Goal: Task Accomplishment & Management: Complete application form

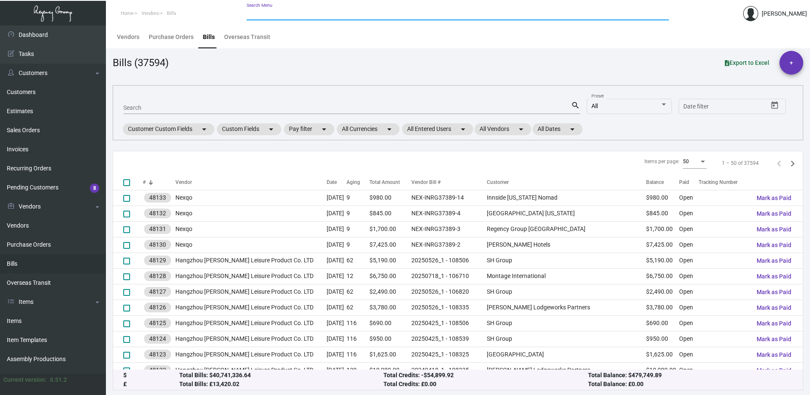
click at [302, 11] on input "Search Menu" at bounding box center [457, 14] width 422 height 7
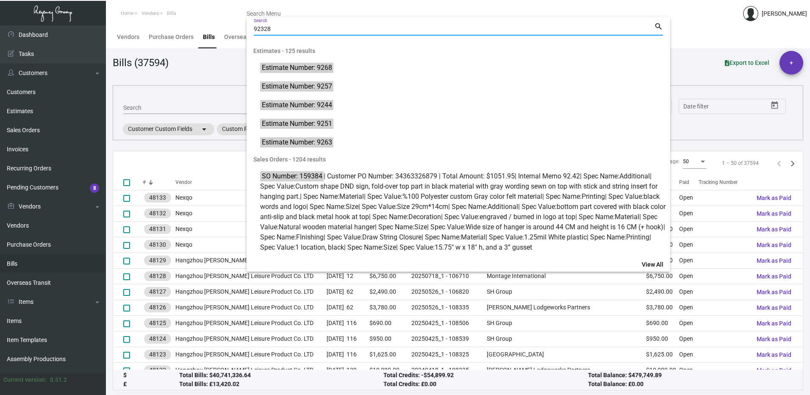
type input "92328"
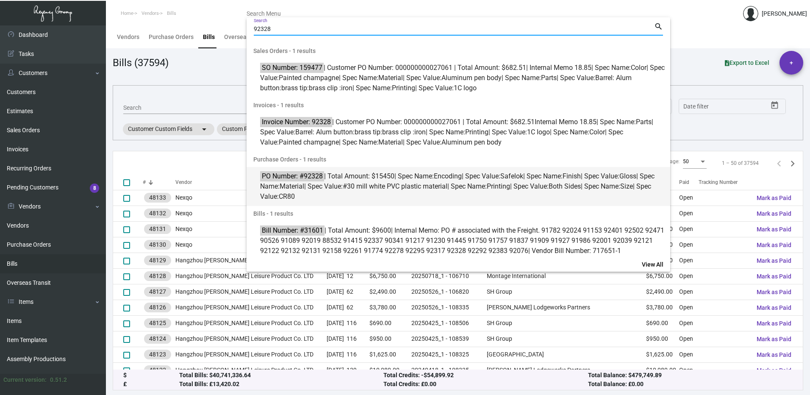
click at [409, 186] on span "#30 mill white PVC plastic material" at bounding box center [395, 186] width 105 height 8
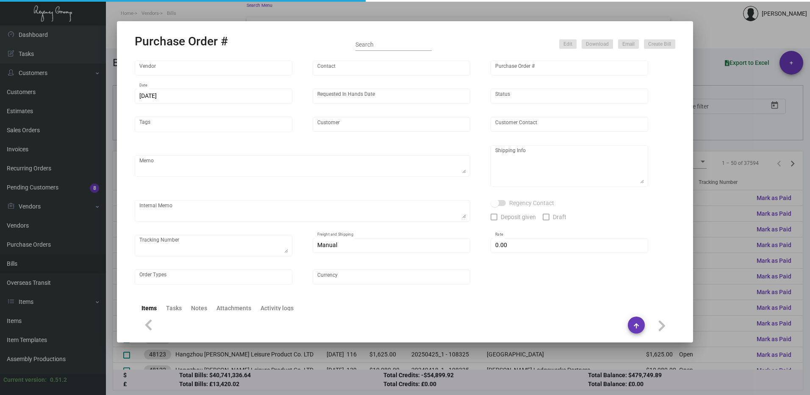
type input "Nexqo"
type input "[PERSON_NAME]"
type input "92328"
type input "[DATE]"
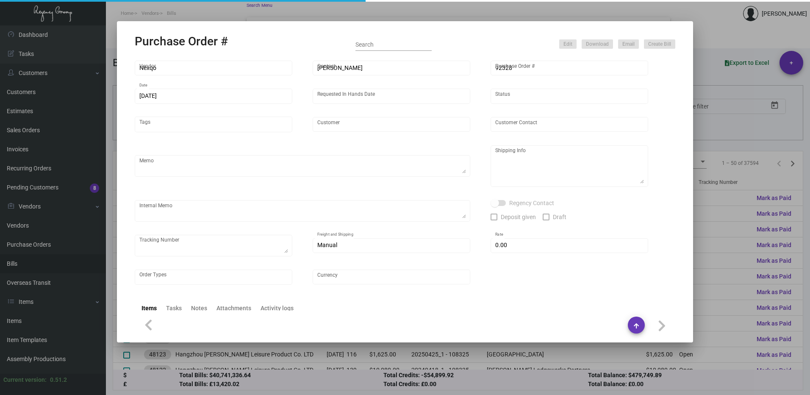
type input "[GEOGRAPHIC_DATA]"
type textarea "BOAT 50K each shipment"
type textarea "Regency Group NJ - [PERSON_NAME] [STREET_ADDRESS]"
checkbox input "true"
type input "$ 0.00"
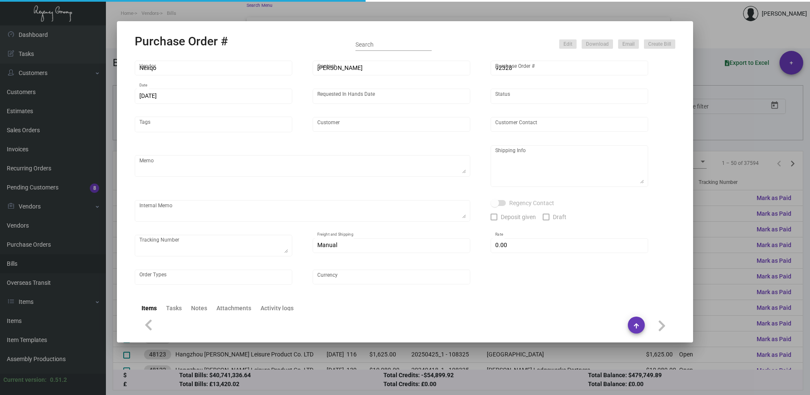
type input "United States Dollar $"
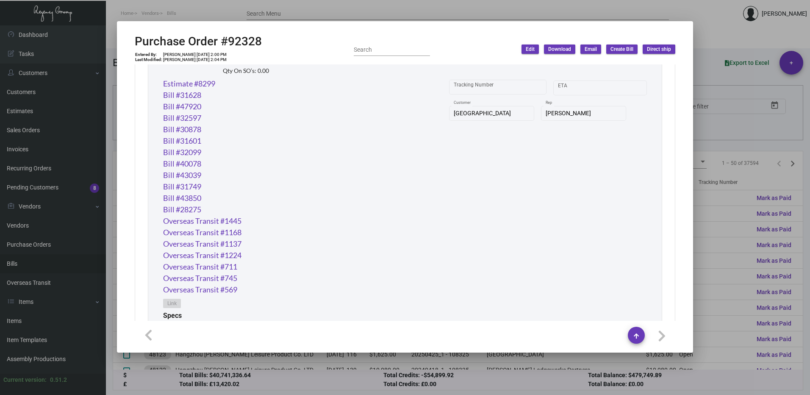
scroll to position [438, 0]
click at [184, 212] on link "Bill #28275" at bounding box center [182, 209] width 38 height 11
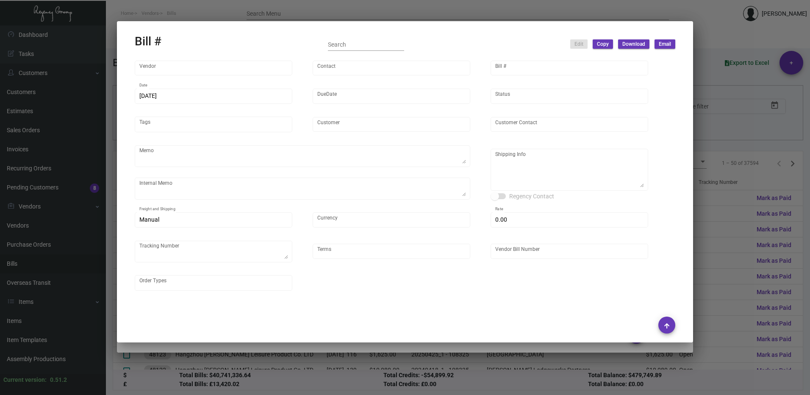
type input "Nexqo"
type input "[PERSON_NAME]"
type input "28275"
type input "[DATE]"
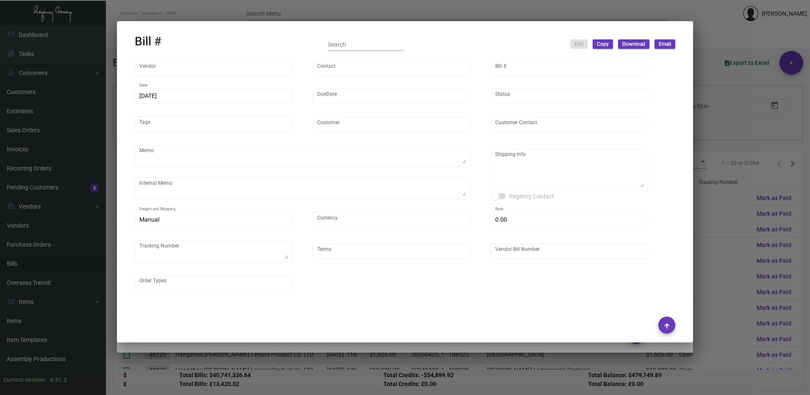
type input "[GEOGRAPHIC_DATA]"
type input "[PERSON_NAME]"
type textarea "[GEOGRAPHIC_DATA] - [PERSON_NAME][GEOGRAPHIC_DATA][STREET_ADDRESS]"
type input "United States Dollar $"
type input "$ 0.00"
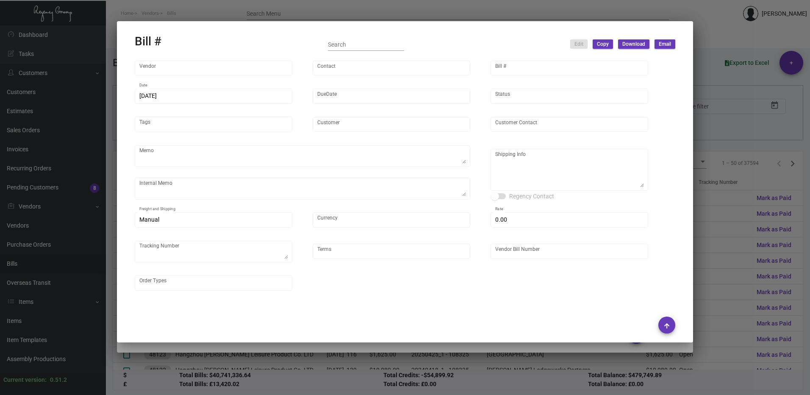
type input "Net 45"
type input "NEX-INRG37134-21"
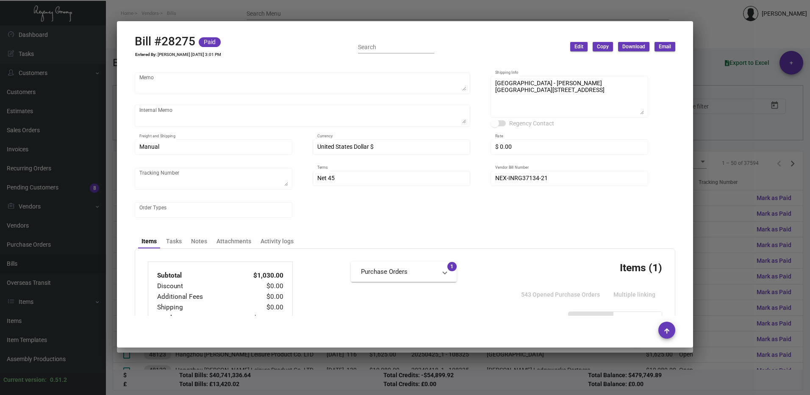
scroll to position [169, 0]
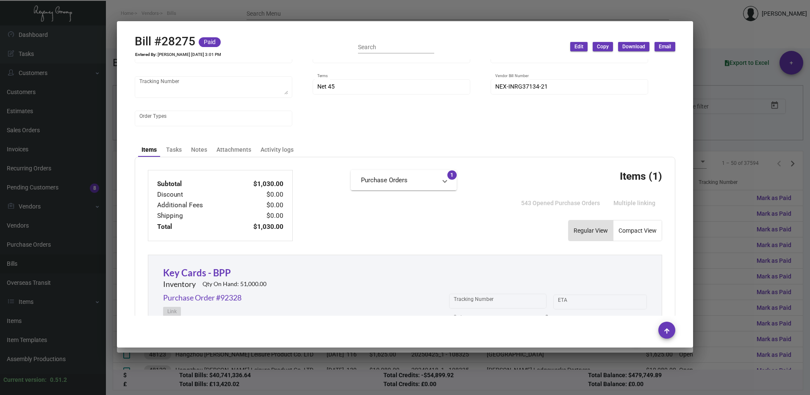
click at [736, 36] on div at bounding box center [405, 197] width 810 height 395
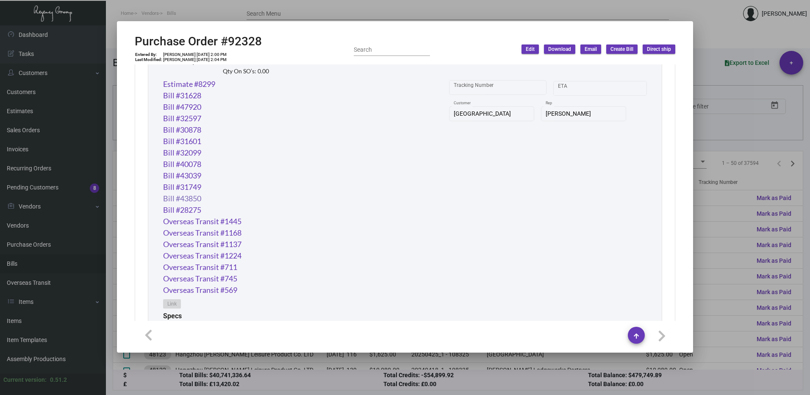
click at [192, 194] on link "Bill #43850" at bounding box center [182, 198] width 38 height 11
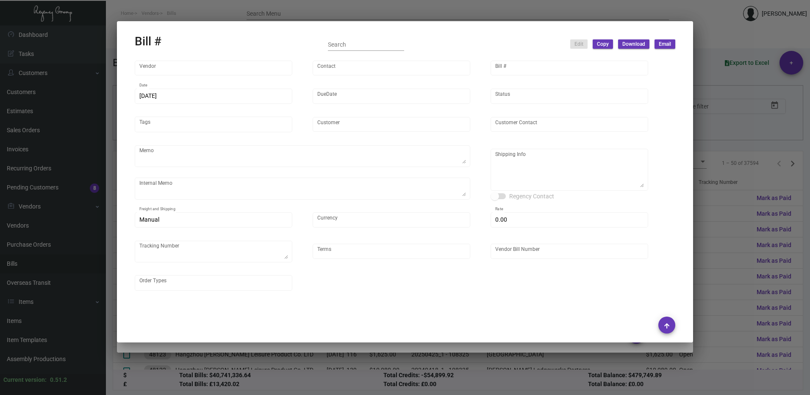
type input "Nexqo"
type input "[PERSON_NAME]"
type input "43850"
type input "[DATE]"
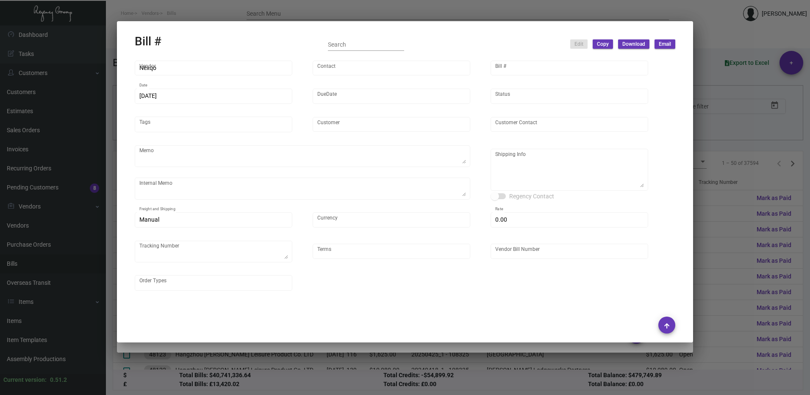
type input "[GEOGRAPHIC_DATA]"
type input "[PERSON_NAME]"
type textarea "BOAT 50K each shipment"
type textarea "[GEOGRAPHIC_DATA] - [PERSON_NAME][GEOGRAPHIC_DATA][STREET_ADDRESS]"
type input "United States Dollar $"
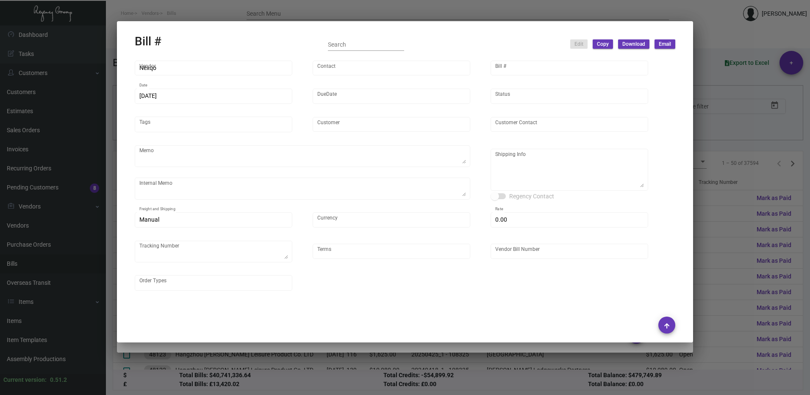
type input "$ 0.00"
type input "Net 45"
type input "NEX-INRG37296-92328"
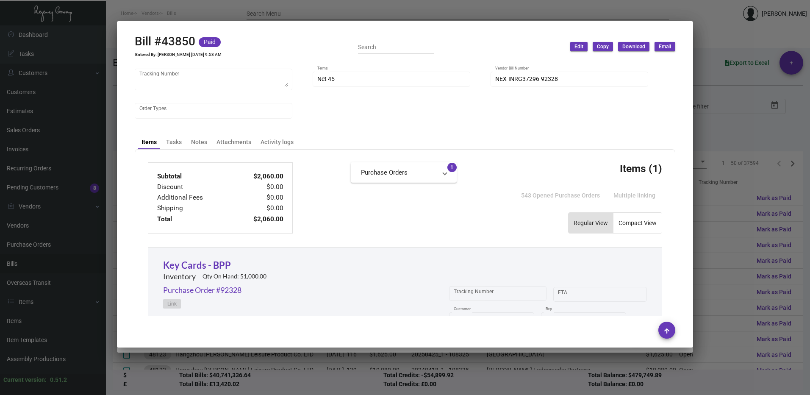
scroll to position [212, 0]
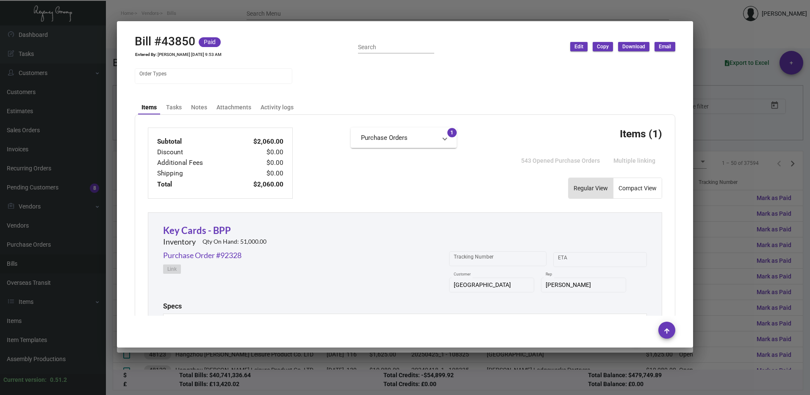
click at [703, 66] on div at bounding box center [405, 197] width 810 height 395
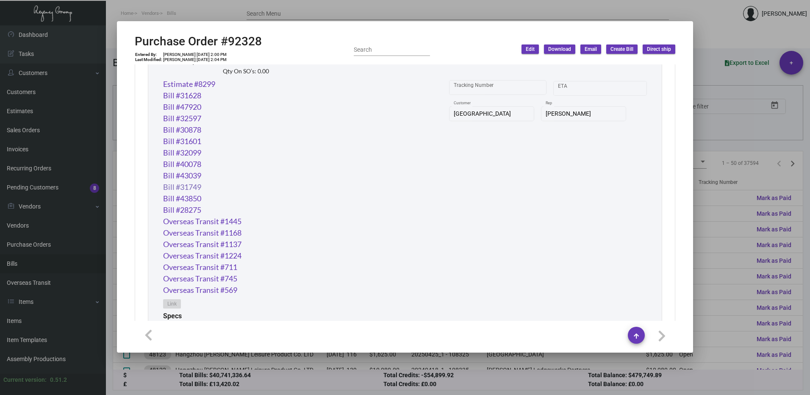
click at [192, 188] on link "Bill #31749" at bounding box center [182, 186] width 38 height 11
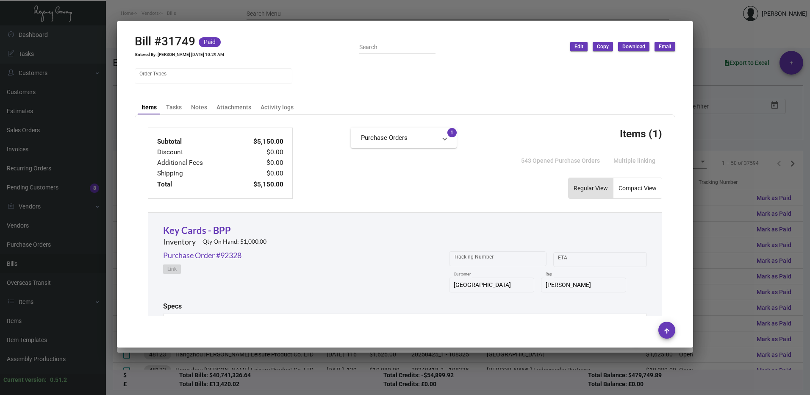
drag, startPoint x: 747, startPoint y: 47, endPoint x: 736, endPoint y: 49, distance: 10.8
click at [746, 47] on div at bounding box center [405, 197] width 810 height 395
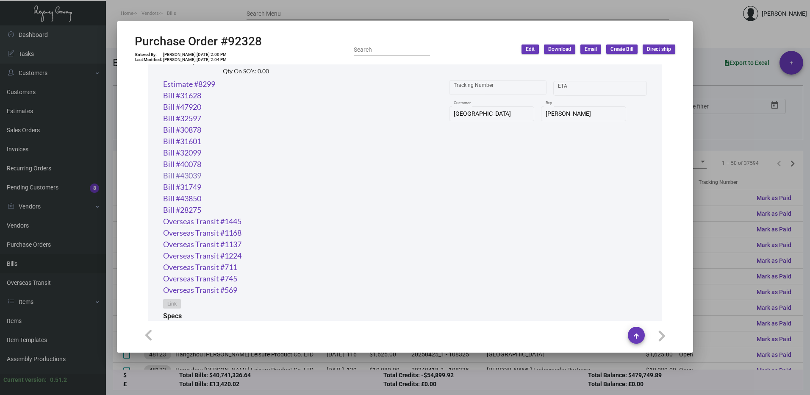
click at [193, 171] on link "Bill #43039" at bounding box center [182, 175] width 38 height 11
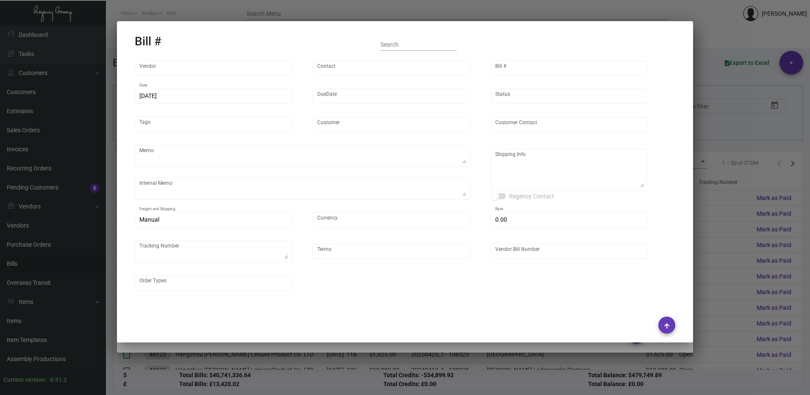
type input "Nexqo"
type input "[PERSON_NAME]"
type input "43039"
type input "[DATE]"
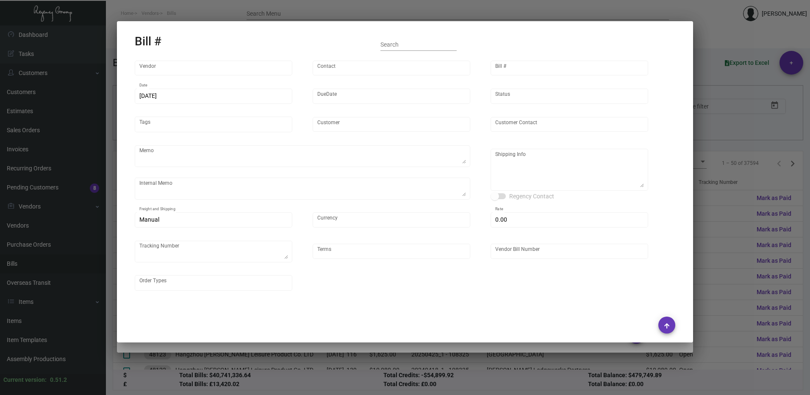
type input "[GEOGRAPHIC_DATA]"
type input "[PERSON_NAME]"
type textarea "BOAT 50K each shipment"
type textarea "[GEOGRAPHIC_DATA] - [PERSON_NAME][GEOGRAPHIC_DATA][STREET_ADDRESS]"
type input "United States Dollar $"
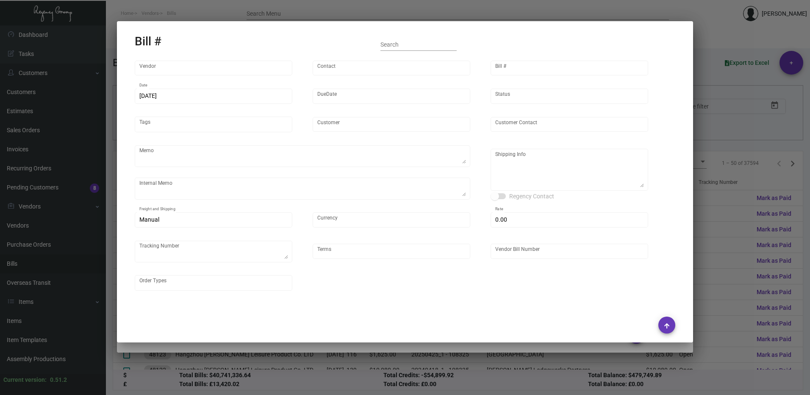
type input "$ 0.00"
type input "Net 45"
type input "NEX-INRG37270-92328"
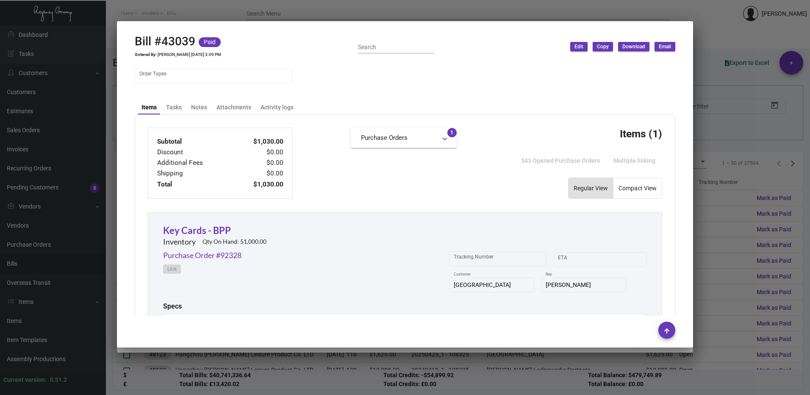
click at [784, 88] on div at bounding box center [405, 197] width 810 height 395
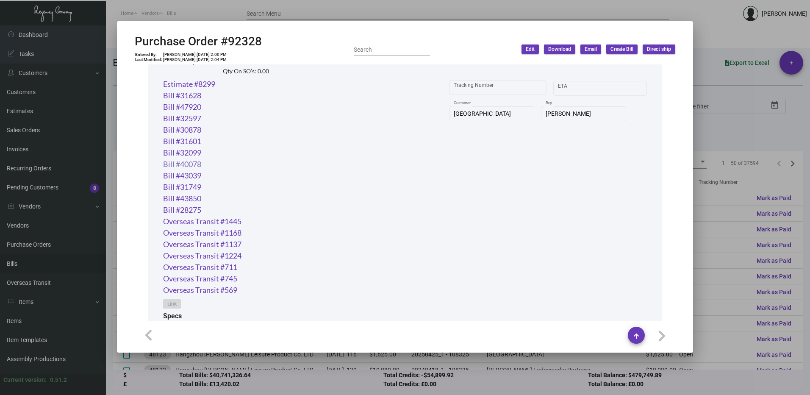
click at [192, 161] on link "Bill #40078" at bounding box center [182, 163] width 38 height 11
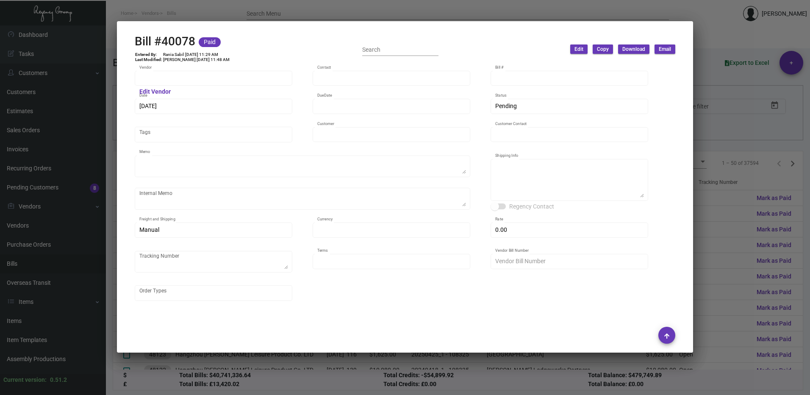
type input "Nexqo"
type input "[PERSON_NAME]"
type input "40078"
type input "[DATE]"
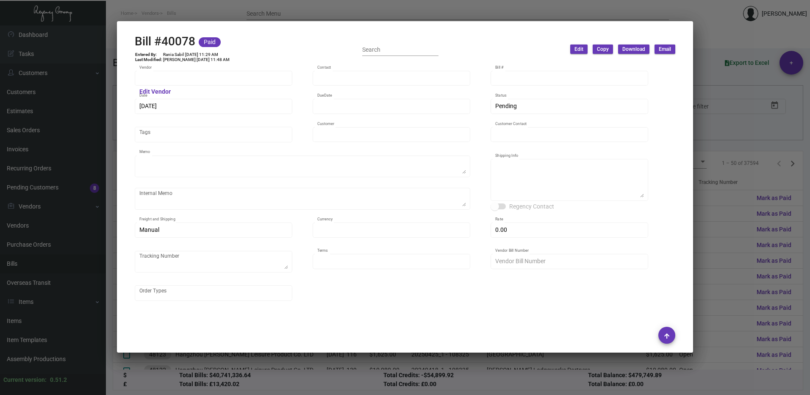
type input "[GEOGRAPHIC_DATA]"
type input "[PERSON_NAME]"
type textarea "BOAT 50K each shipment"
type textarea "[GEOGRAPHIC_DATA] - [PERSON_NAME][GEOGRAPHIC_DATA][STREET_ADDRESS]"
type input "United States Dollar $"
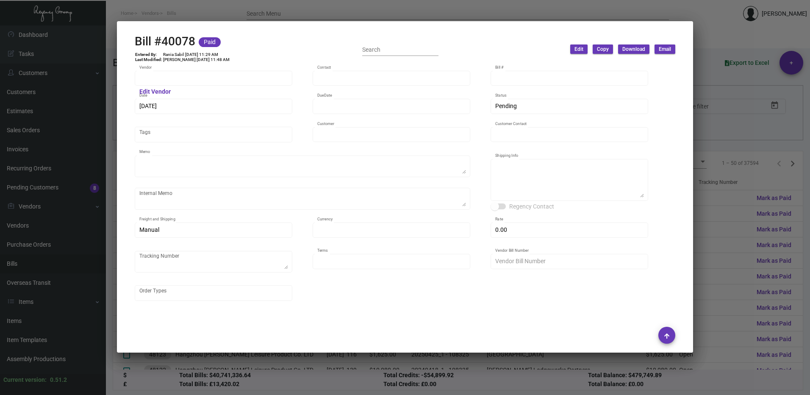
type input "$ 0.00"
type input "Net 45"
type input "NEX-INRG37263_PO92328"
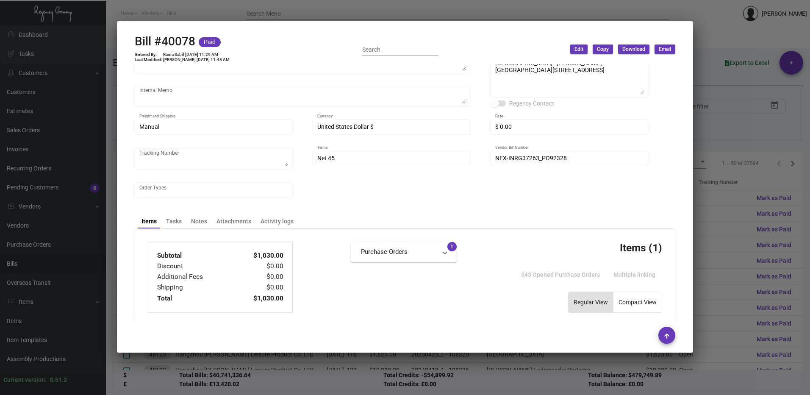
scroll to position [127, 0]
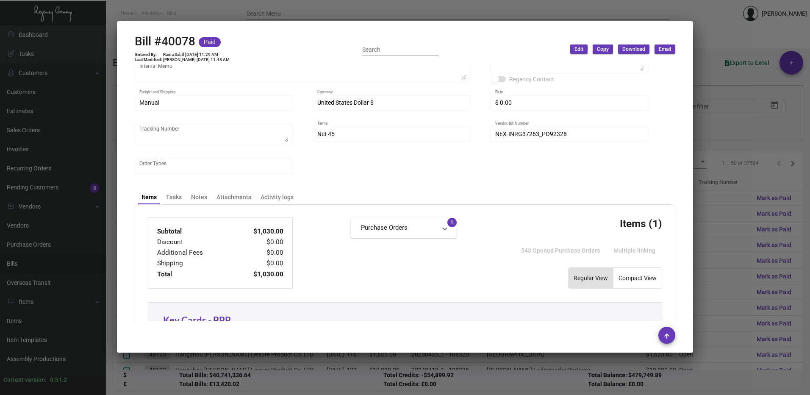
click at [809, 75] on html "Home Vendors Bills Search Menu [PERSON_NAME] Dashboard Dashboard Tasks Customer…" at bounding box center [405, 197] width 810 height 395
click at [725, 146] on div at bounding box center [405, 197] width 810 height 395
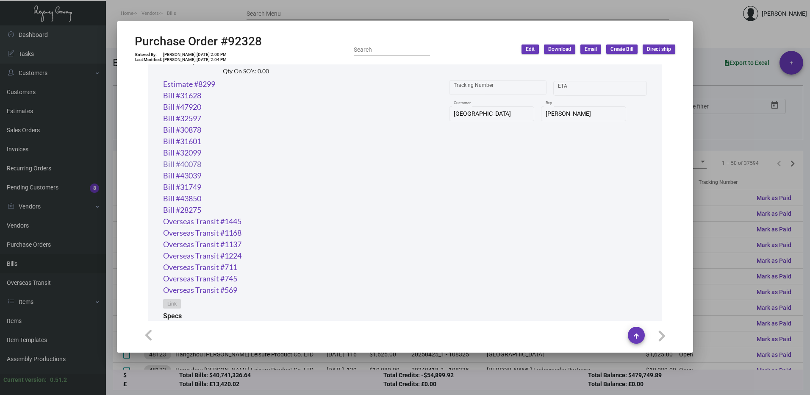
click at [185, 166] on link "Bill #40078" at bounding box center [182, 163] width 38 height 11
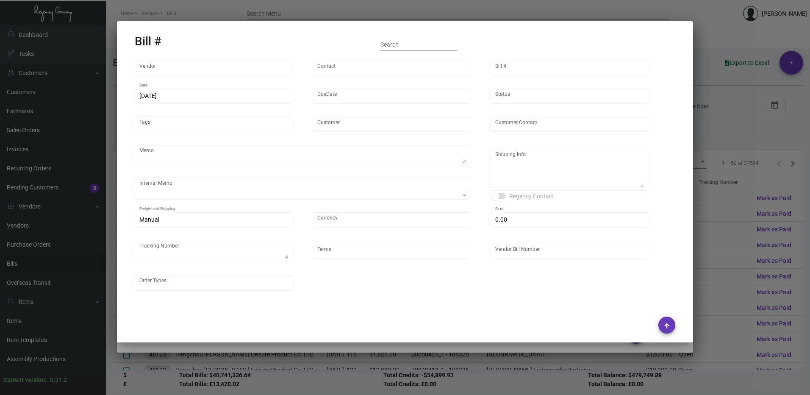
type input "Nexqo"
type input "[PERSON_NAME]"
type input "40078"
type input "[DATE]"
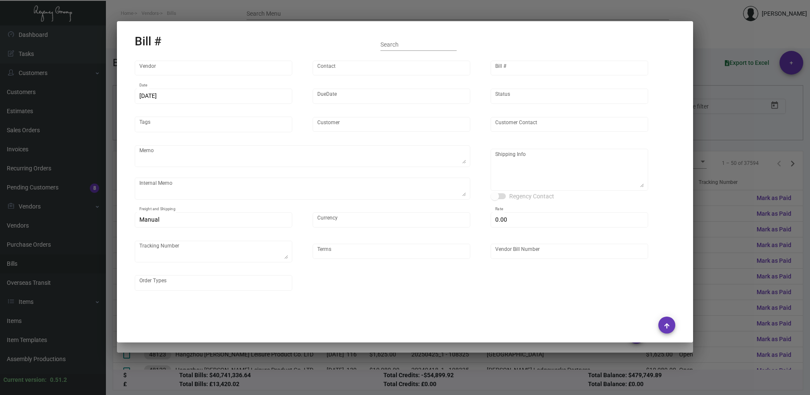
type input "[GEOGRAPHIC_DATA]"
type input "[PERSON_NAME]"
type textarea "BOAT 50K each shipment"
type textarea "[GEOGRAPHIC_DATA] - [PERSON_NAME][GEOGRAPHIC_DATA][STREET_ADDRESS]"
type input "United States Dollar $"
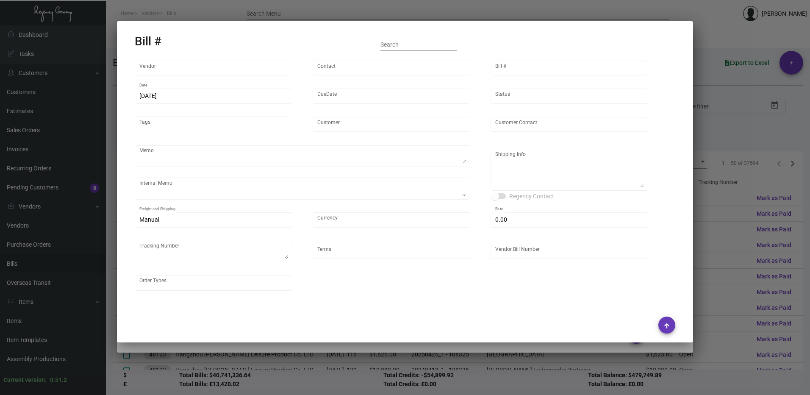
type input "$ 0.00"
type input "Net 45"
type input "NEX-INRG37263_PO92328"
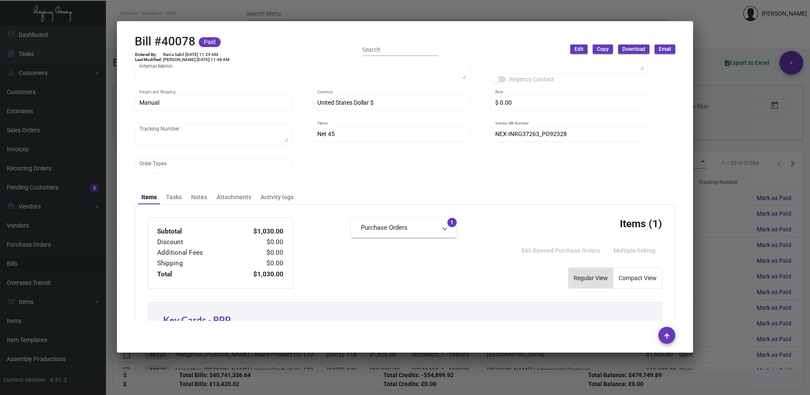
click at [692, 166] on mat-dialog-container "Bill #40078 Paid Entered By: Rania Sabil [DATE] 11:29 AM Last Modified: [PERSON…" at bounding box center [405, 186] width 576 height 331
click at [754, 165] on div at bounding box center [405, 197] width 810 height 395
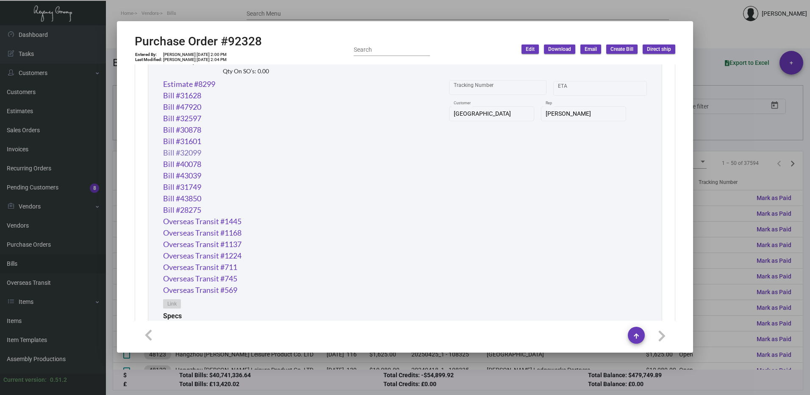
click at [198, 149] on link "Bill #32099" at bounding box center [182, 152] width 38 height 11
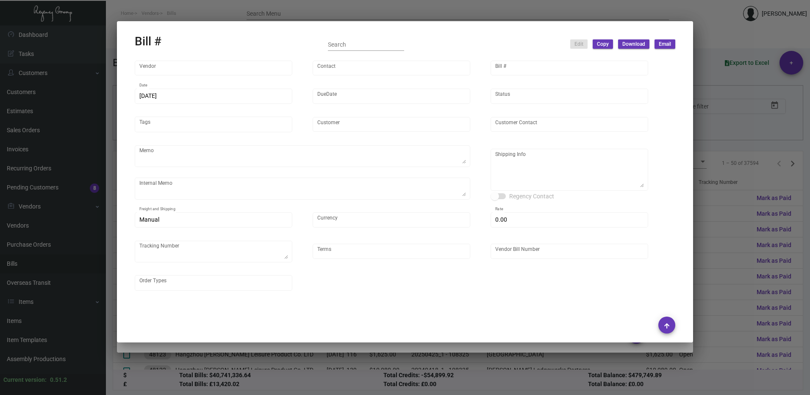
type input "Shifl"
type input "[DEMOGRAPHIC_DATA][PERSON_NAME]"
type input "32099"
type input "[DATE]"
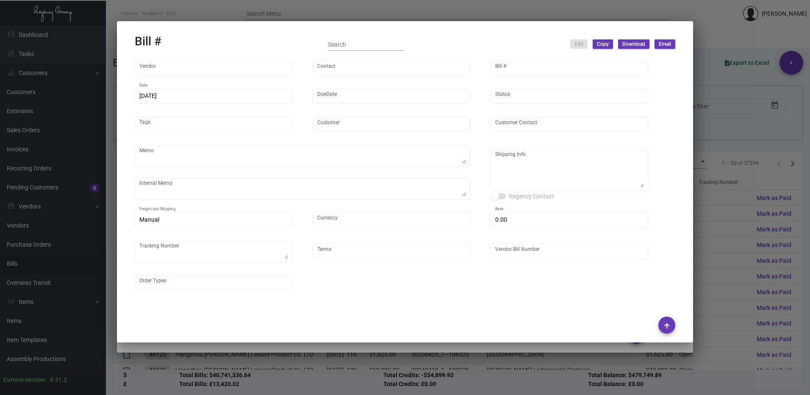
type textarea "Regency Group [STREET_ADDRESS][US_STATE] [PHONE_NUMBER]"
type input "United States Dollar $"
type input "$ 0.00"
type input "COD"
type input "719538-1"
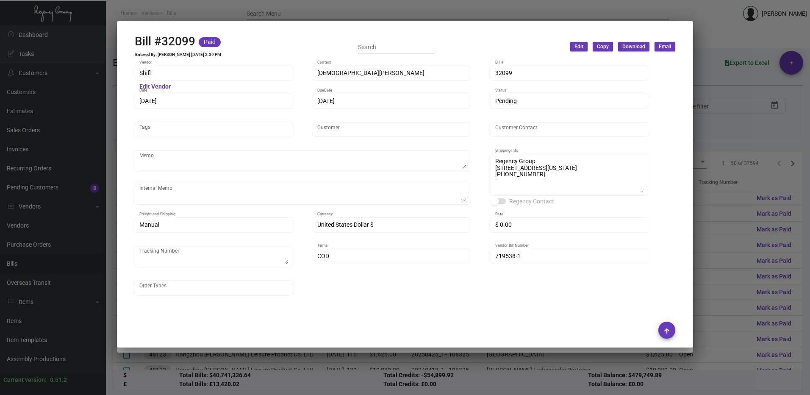
click at [714, 167] on div at bounding box center [405, 197] width 810 height 395
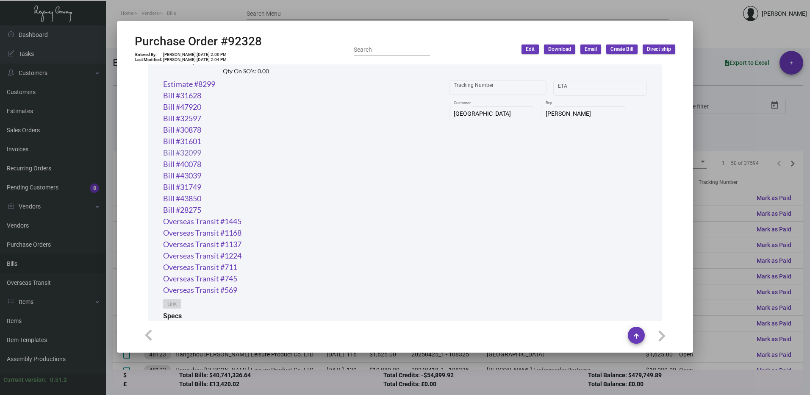
click at [188, 150] on link "Bill #32099" at bounding box center [182, 152] width 38 height 11
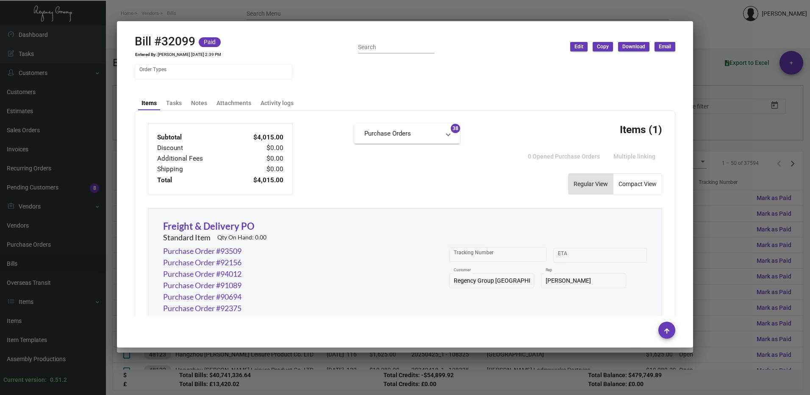
scroll to position [296, 0]
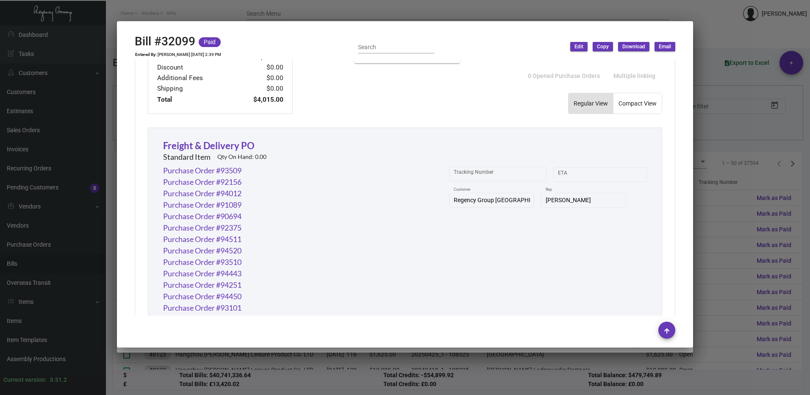
drag, startPoint x: 745, startPoint y: 114, endPoint x: 714, endPoint y: 123, distance: 32.3
click at [745, 114] on div at bounding box center [405, 197] width 810 height 395
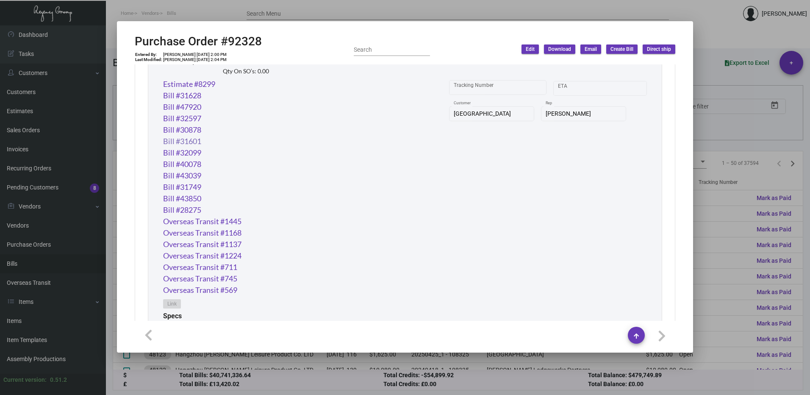
click at [194, 141] on link "Bill #31601" at bounding box center [182, 141] width 38 height 11
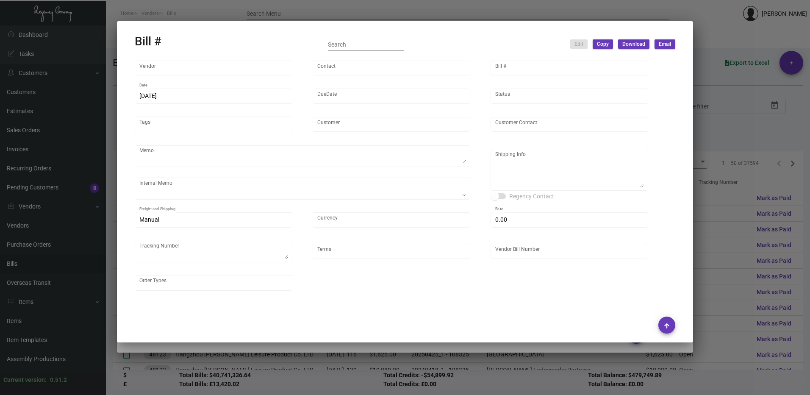
type input "Shifl"
type input "[DEMOGRAPHIC_DATA][PERSON_NAME]"
type input "31601"
type input "[DATE]"
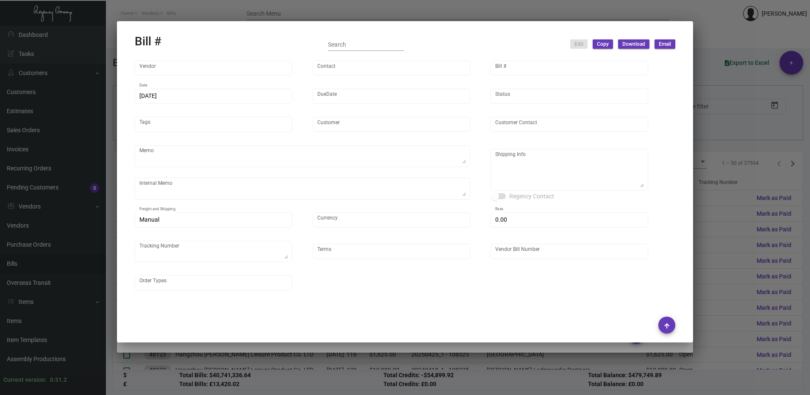
type textarea "PO # associated with the Freight. 91782 92024 91153 92401 92502 92471 90526 910…"
type textarea "Regency Group [STREET_ADDRESS][US_STATE] [PHONE_NUMBER]"
type input "United States Dollar $"
type input "$ 0.00"
type input "COD"
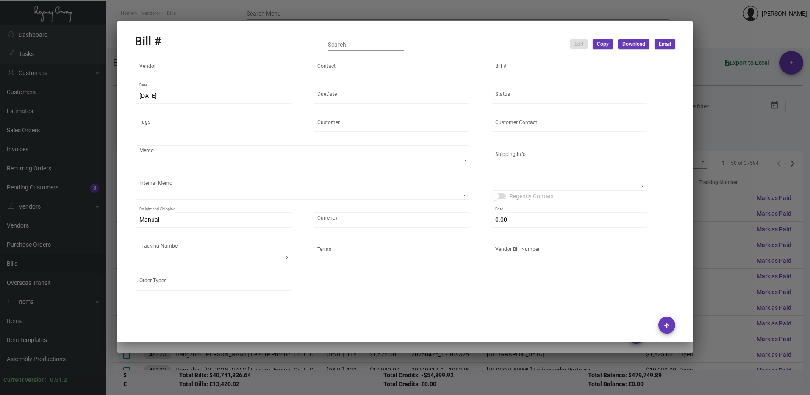
type input "717651-1"
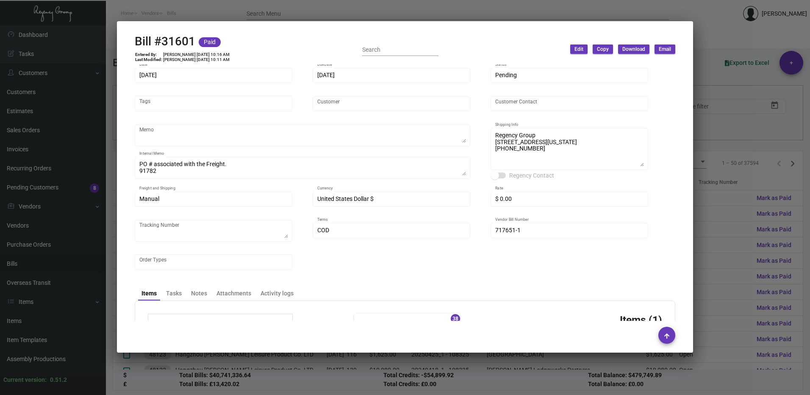
scroll to position [127, 0]
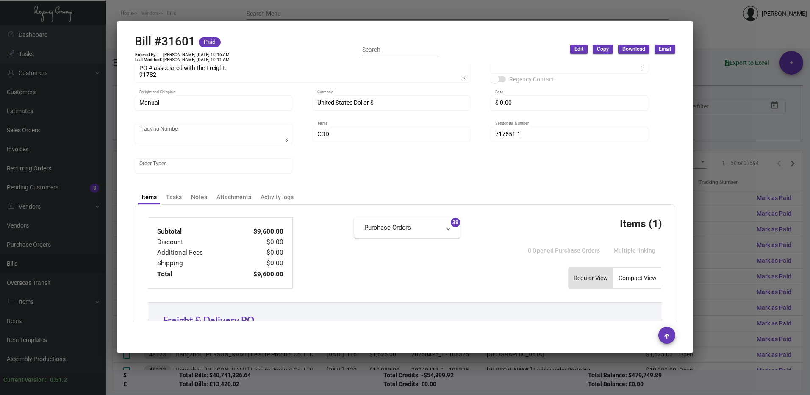
click at [737, 133] on div at bounding box center [405, 197] width 810 height 395
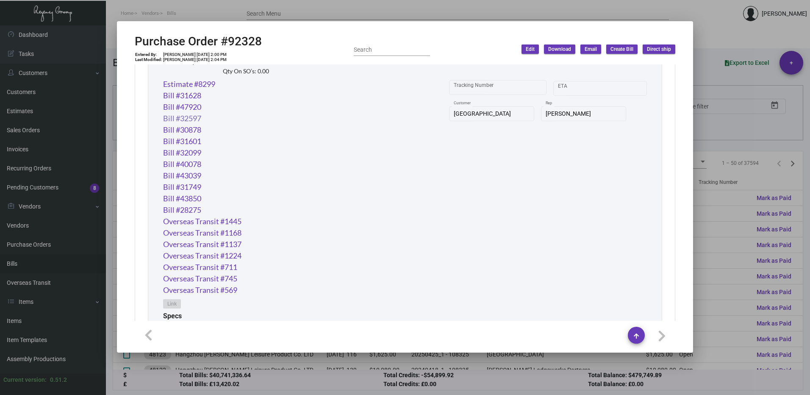
click at [191, 120] on link "Bill #32597" at bounding box center [182, 118] width 38 height 11
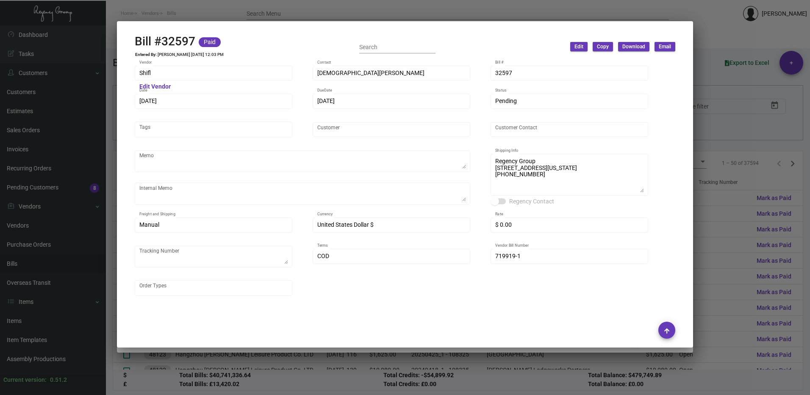
scroll to position [85, 0]
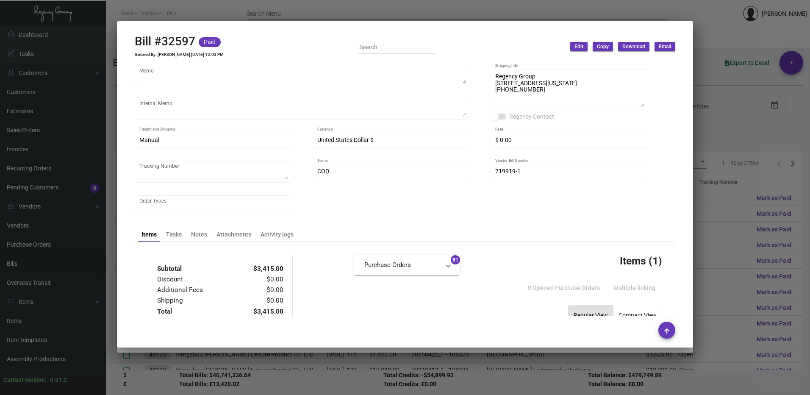
click at [754, 140] on div at bounding box center [405, 197] width 810 height 395
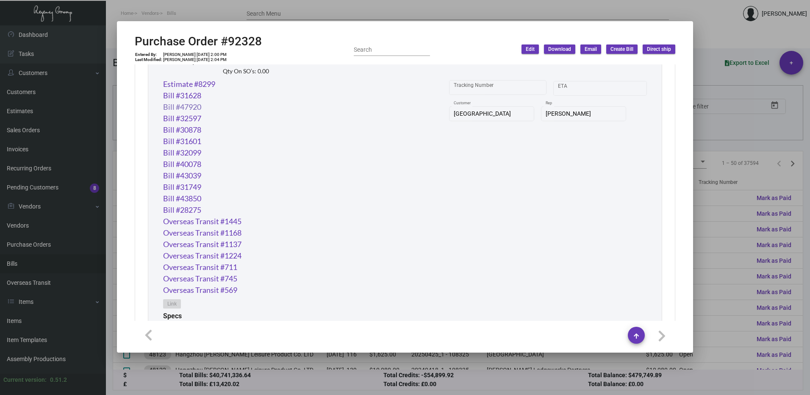
click at [194, 111] on link "Bill #47920" at bounding box center [182, 106] width 38 height 11
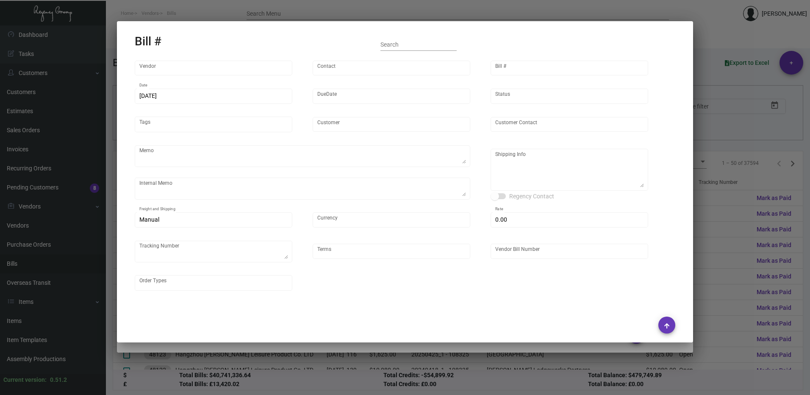
type input "Nexqo"
type input "[PERSON_NAME]"
type input "47920"
type input "[DATE]"
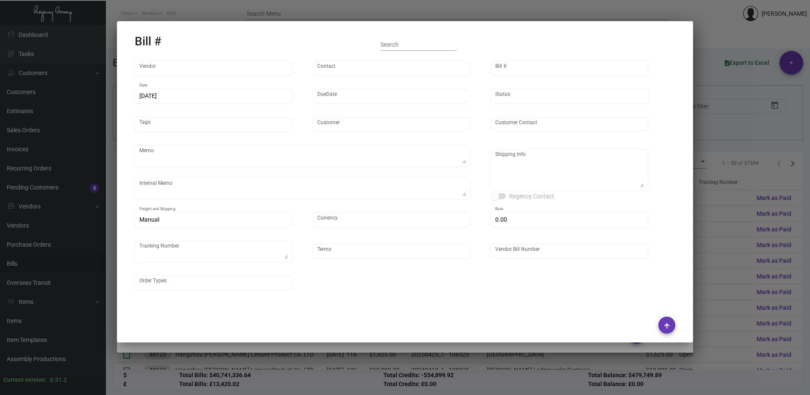
type input "[GEOGRAPHIC_DATA]"
type input "[PERSON_NAME]"
type textarea "BOAT 50K each shipment"
type textarea "[GEOGRAPHIC_DATA] - [PERSON_NAME][GEOGRAPHIC_DATA][STREET_ADDRESS]"
type input "United States Dollar $"
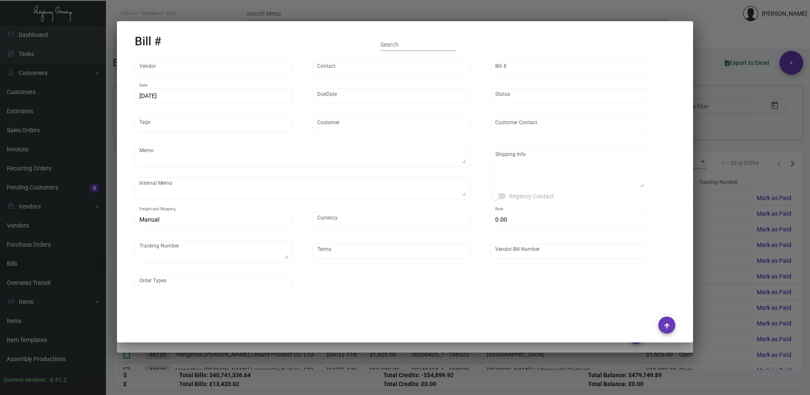
type input "$ 0.00"
type textarea "736177E"
type input "Net 45"
type input "NEX-INRG37342-1"
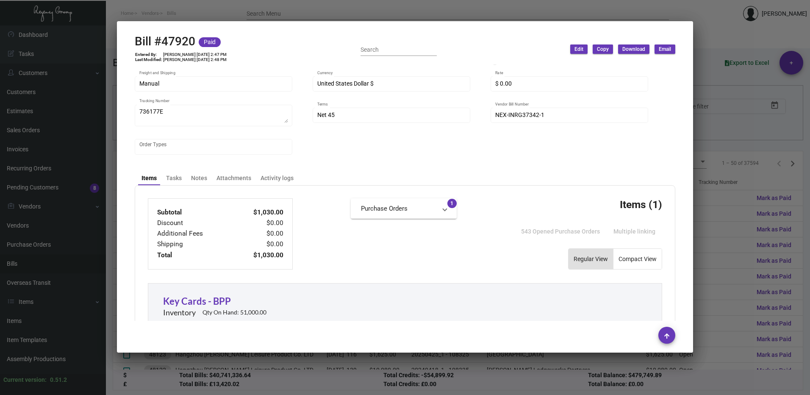
scroll to position [169, 0]
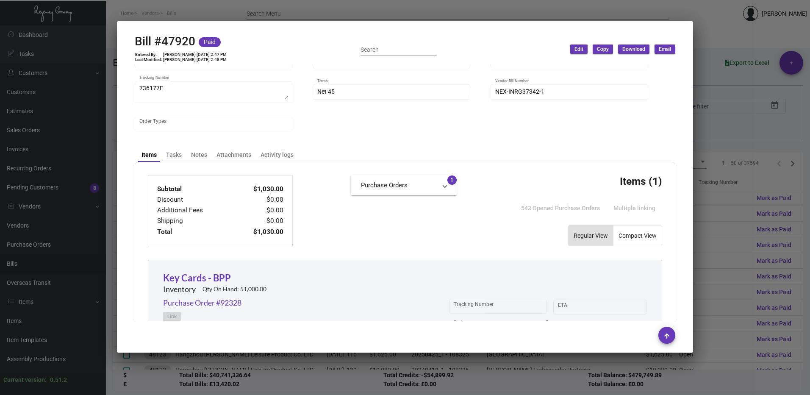
drag, startPoint x: 758, startPoint y: 116, endPoint x: 458, endPoint y: 92, distance: 301.2
click at [758, 116] on div at bounding box center [405, 197] width 810 height 395
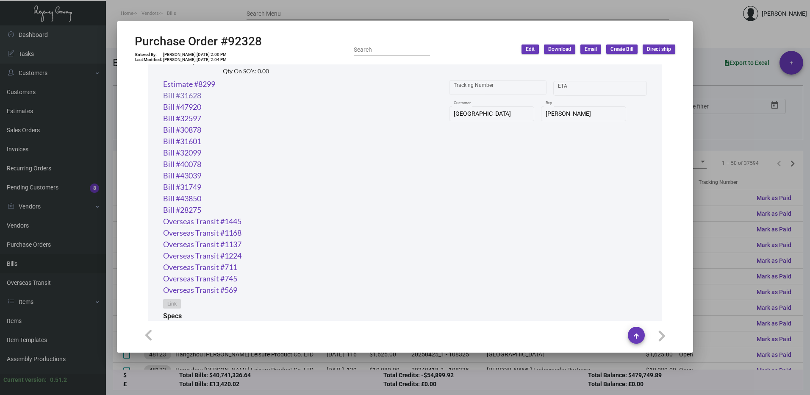
click at [192, 97] on link "Bill #31628" at bounding box center [182, 95] width 38 height 11
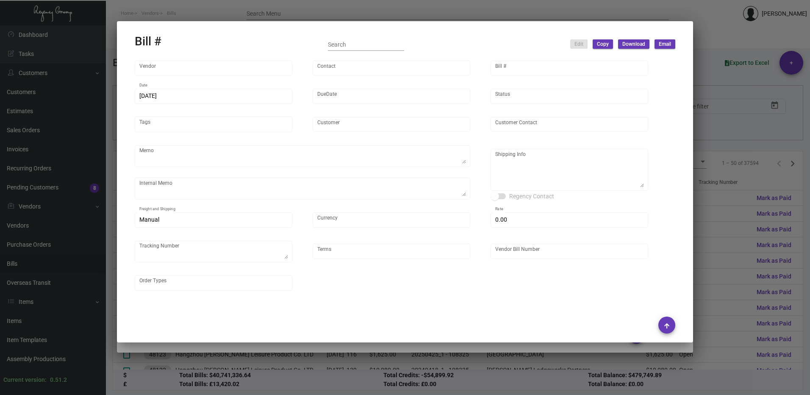
type input "Shifl"
type input "[DEMOGRAPHIC_DATA][PERSON_NAME]"
type input "31628"
type input "[DATE]"
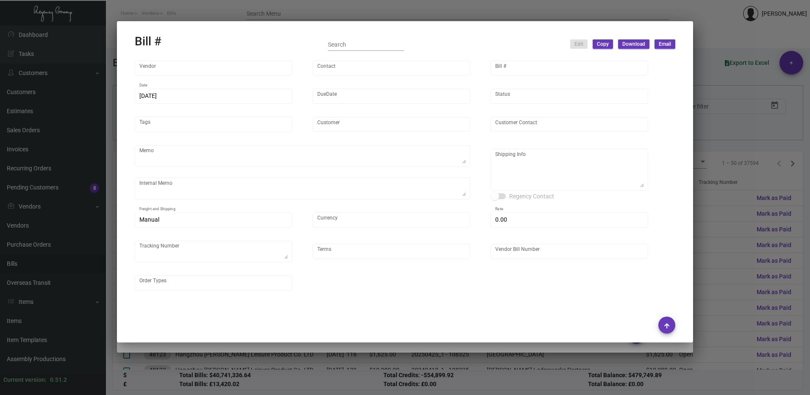
type textarea "Regency Group [STREET_ADDRESS][US_STATE] [PHONE_NUMBER]"
type input "United States Dollar $"
type input "$ 0.00"
type input "COD"
type input "719336-1"
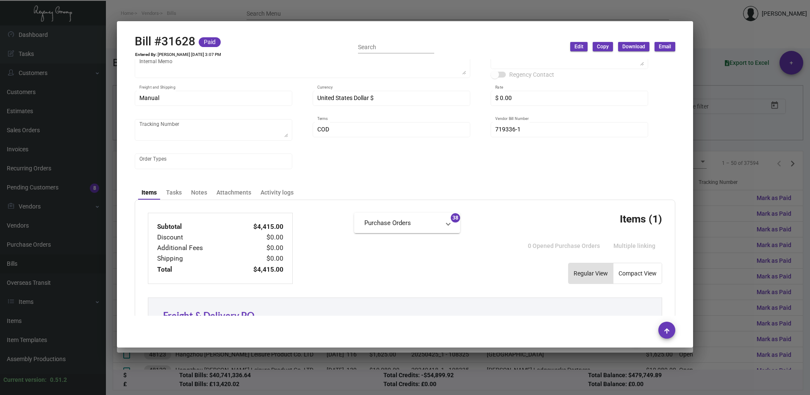
scroll to position [127, 0]
click at [714, 122] on div at bounding box center [405, 197] width 810 height 395
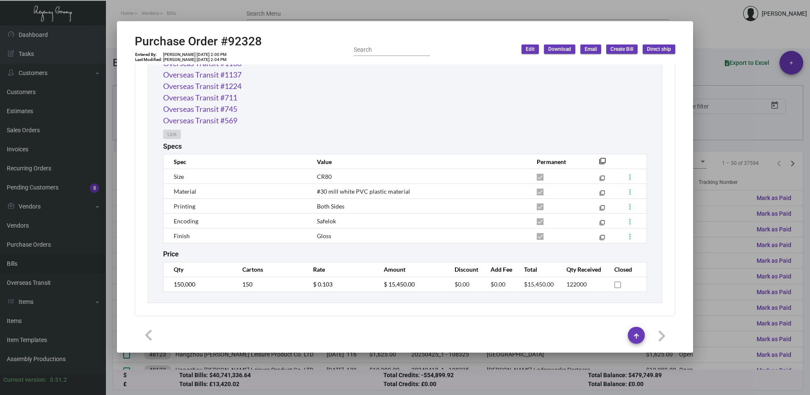
scroll to position [354, 0]
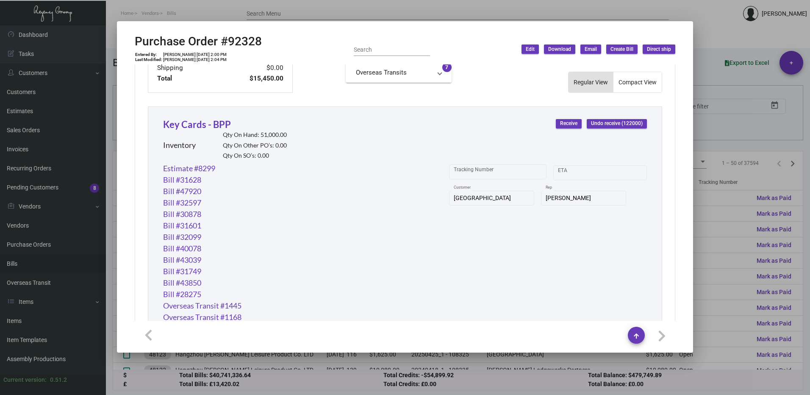
click at [632, 46] on span "Create Bill" at bounding box center [621, 49] width 23 height 7
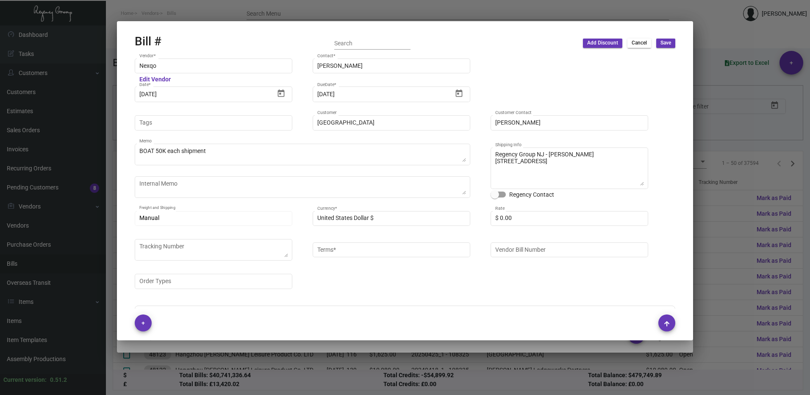
type input "Net 45"
type input "[PERSON_NAME]"
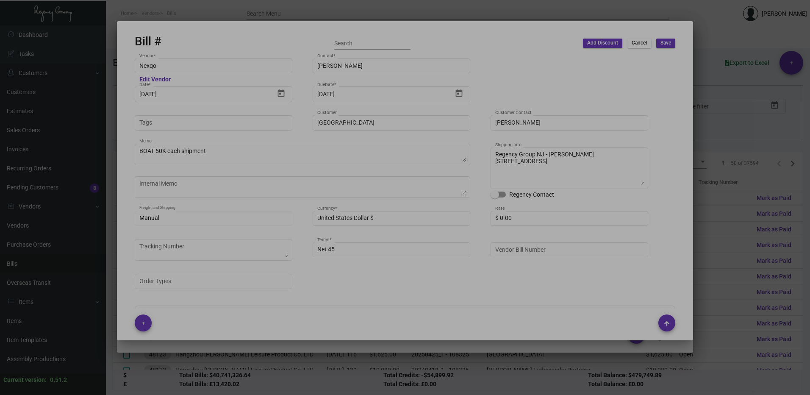
type input "Nexqo"
type input "[PERSON_NAME]"
type input "92328"
type input "[DATE]"
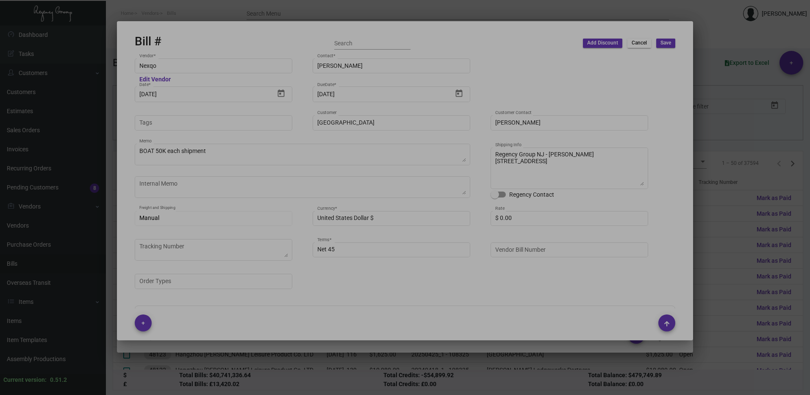
type input "[GEOGRAPHIC_DATA]"
type textarea "BOAT 50K each shipment"
type textarea "Regency Group NJ - [PERSON_NAME] [STREET_ADDRESS]"
checkbox input "true"
type input "$ 0.00"
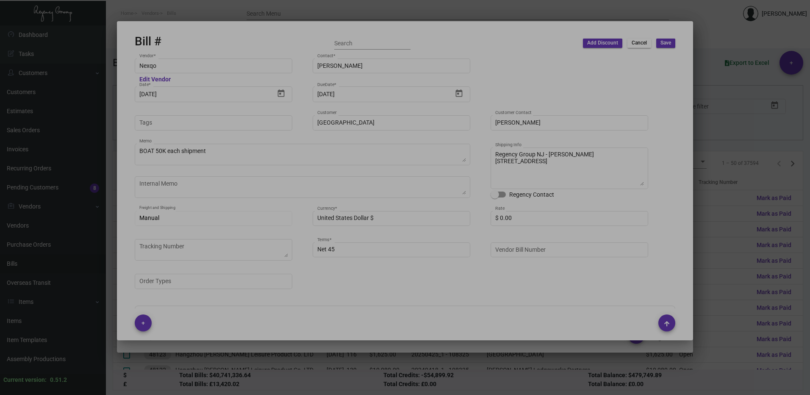
type input "United States Dollar $"
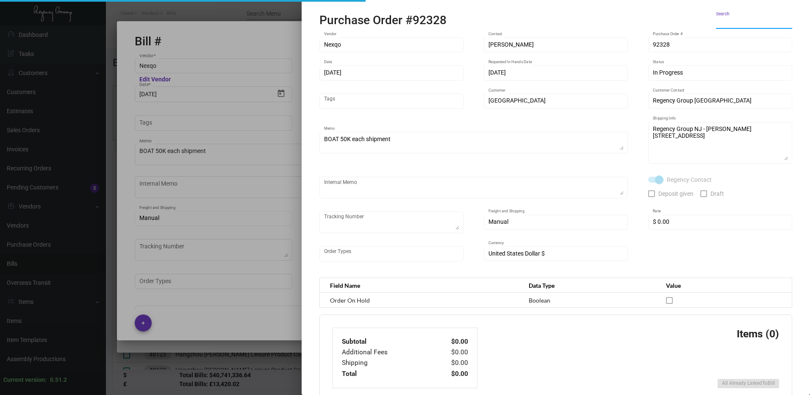
type textarea "[GEOGRAPHIC_DATA] - [PERSON_NAME][GEOGRAPHIC_DATA][STREET_ADDRESS]"
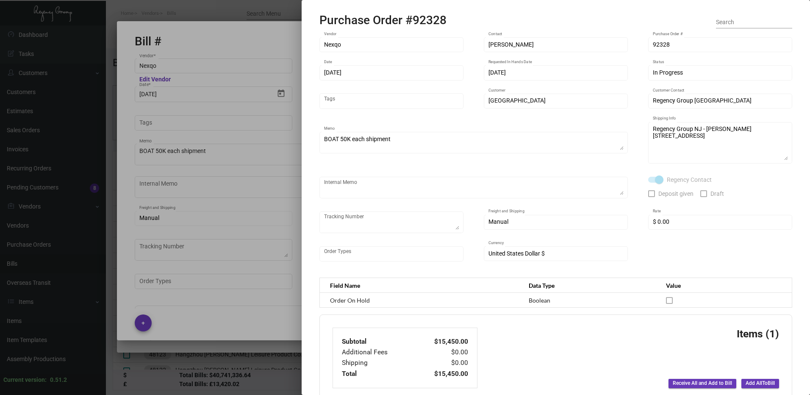
click at [226, 69] on div at bounding box center [405, 197] width 810 height 395
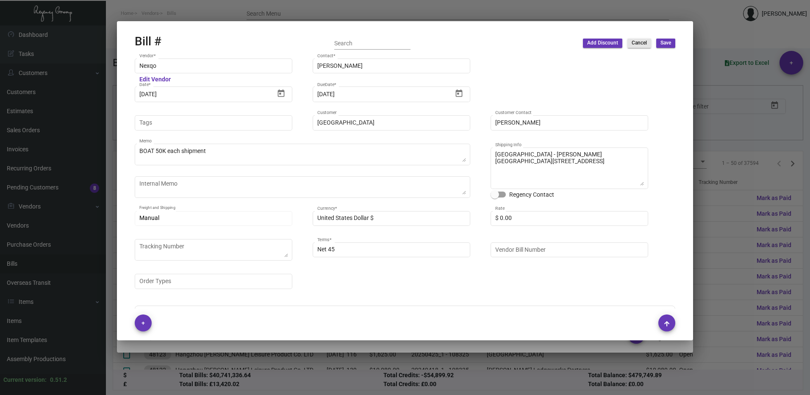
click at [635, 41] on span "Cancel" at bounding box center [638, 42] width 15 height 7
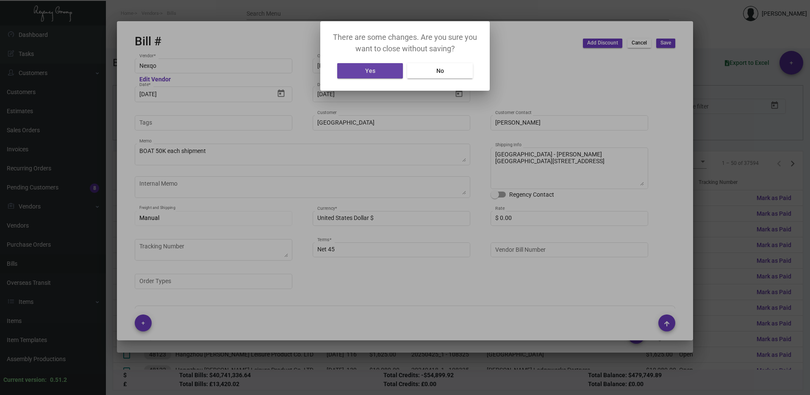
click at [376, 71] on button "Yes" at bounding box center [370, 70] width 66 height 15
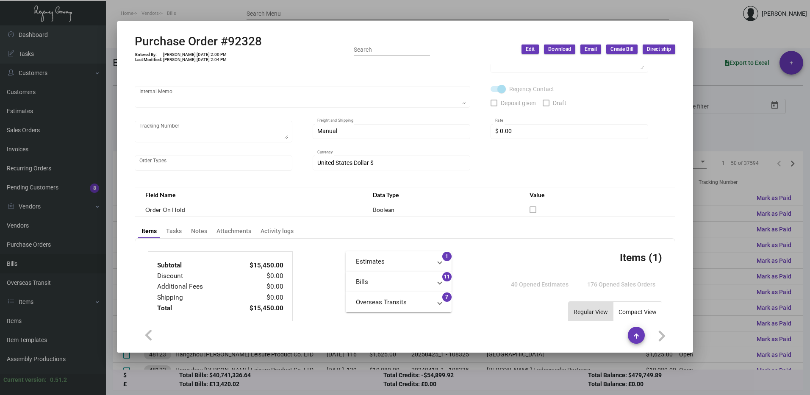
scroll to position [100, 0]
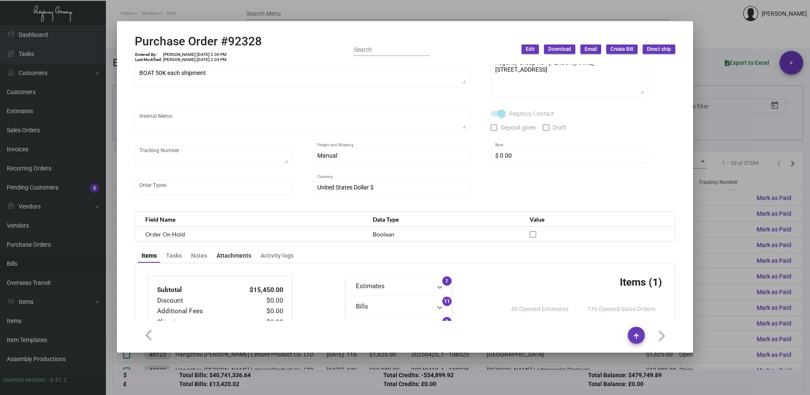
click at [239, 258] on div "Attachments" at bounding box center [233, 255] width 35 height 9
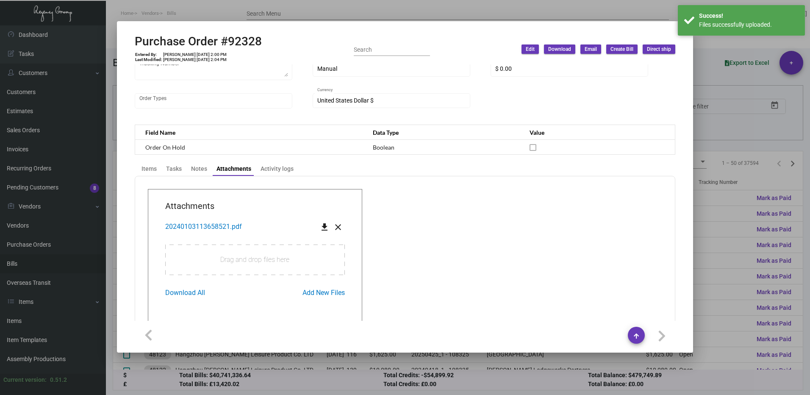
scroll to position [205, 0]
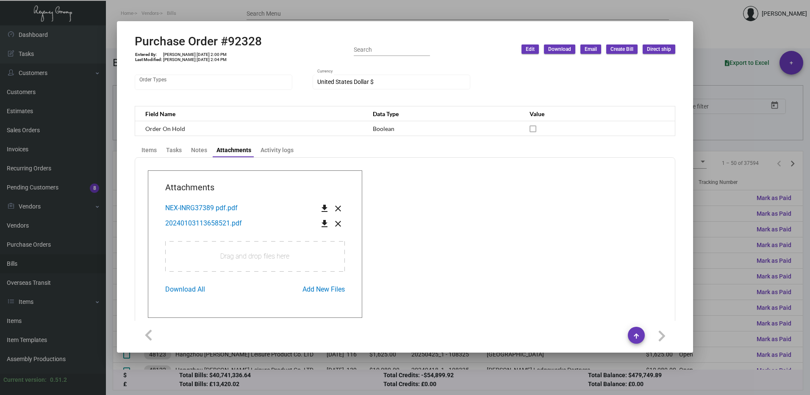
click at [626, 52] on span "Create Bill" at bounding box center [621, 49] width 23 height 7
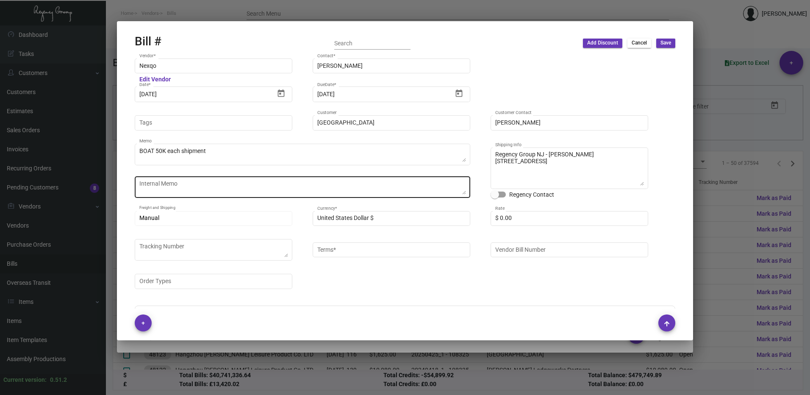
type input "Net 45"
type input "[PERSON_NAME]"
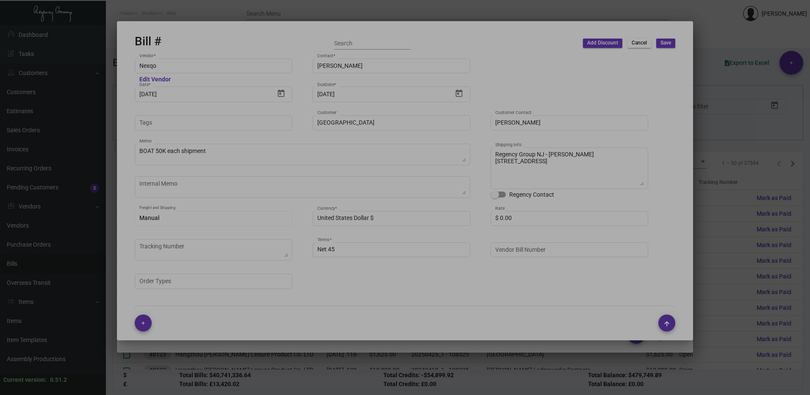
type textarea "[GEOGRAPHIC_DATA] - [PERSON_NAME][GEOGRAPHIC_DATA][STREET_ADDRESS]"
type input "Nexqo"
type input "[PERSON_NAME]"
type input "92328"
type input "[DATE]"
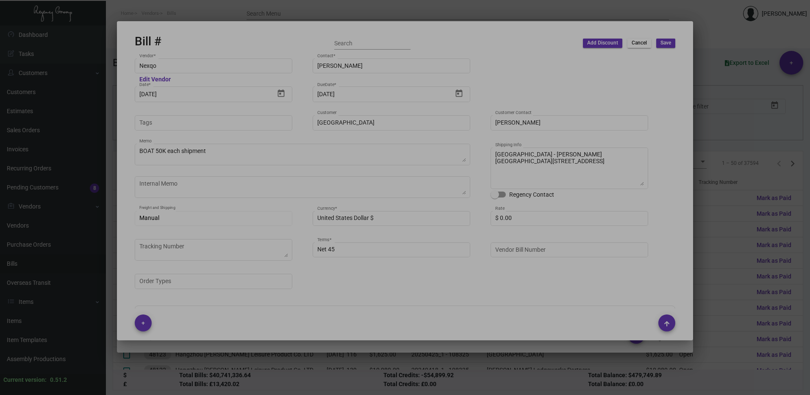
type input "[DATE]"
type input "[GEOGRAPHIC_DATA]"
type textarea "BOAT 50K each shipment"
type textarea "Regency Group NJ - [PERSON_NAME] [STREET_ADDRESS]"
checkbox input "true"
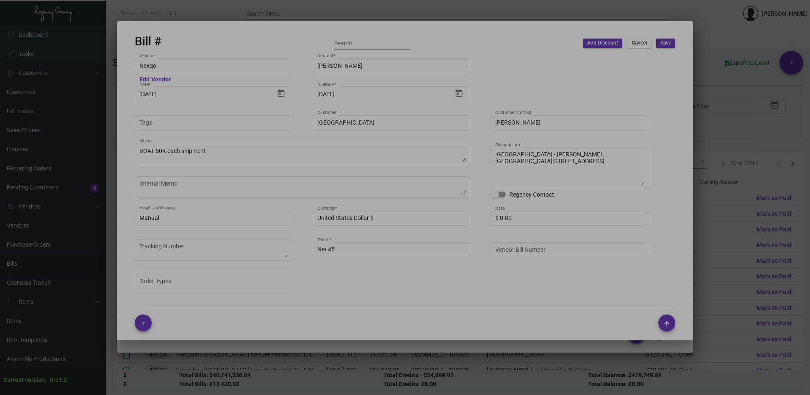
type input "$ 0.00"
type input "United States Dollar $"
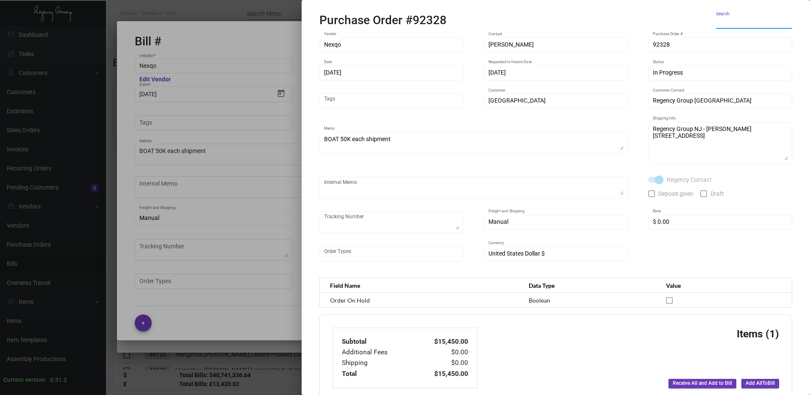
click at [760, 382] on span "Add All To Bill" at bounding box center [759, 382] width 29 height 7
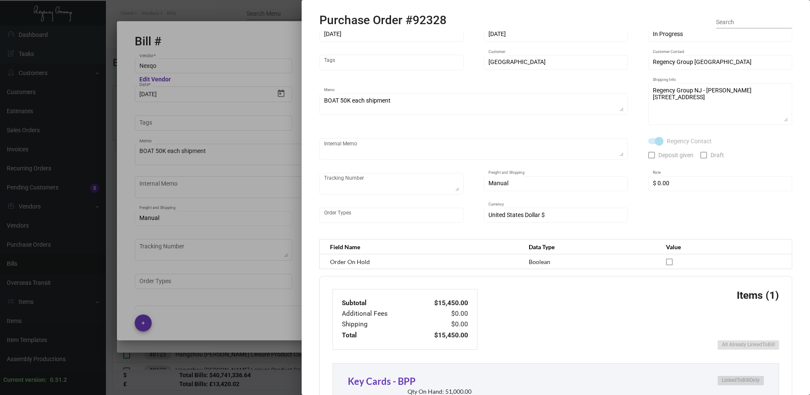
scroll to position [127, 0]
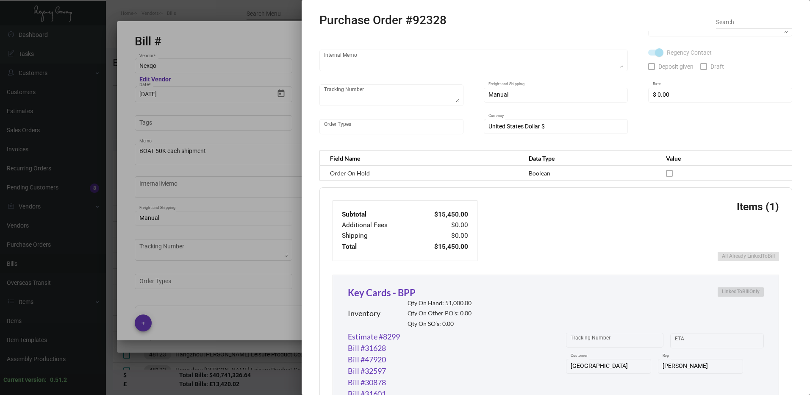
click at [649, 252] on div "Subtotal $15,450.00 Additional Fees $0.00 Shipping $0.00 Total $15,450.00 Items…" at bounding box center [555, 230] width 446 height 60
click at [599, 239] on div "Subtotal $15,450.00 Additional Fees $0.00 Shipping $0.00 Total $15,450.00 Items…" at bounding box center [555, 230] width 446 height 60
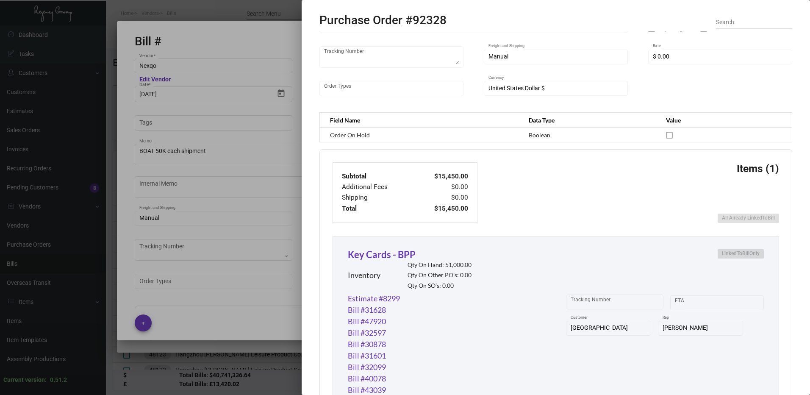
scroll to position [169, 0]
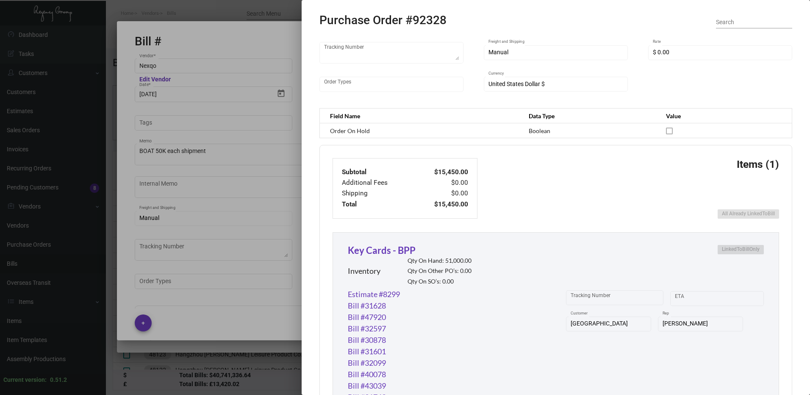
click at [186, 211] on div at bounding box center [405, 197] width 810 height 395
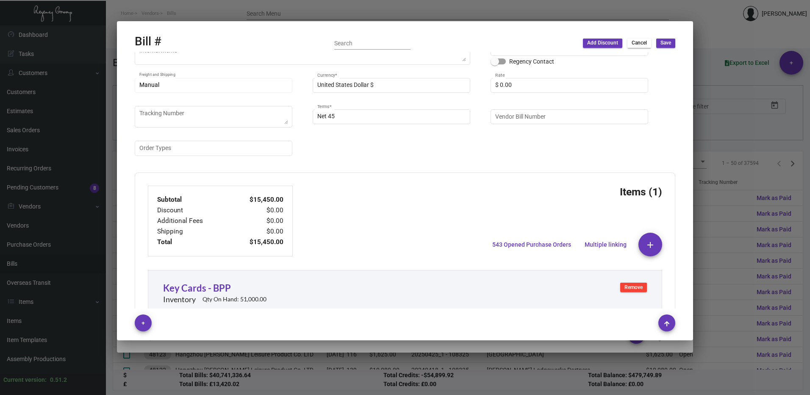
scroll to position [0, 0]
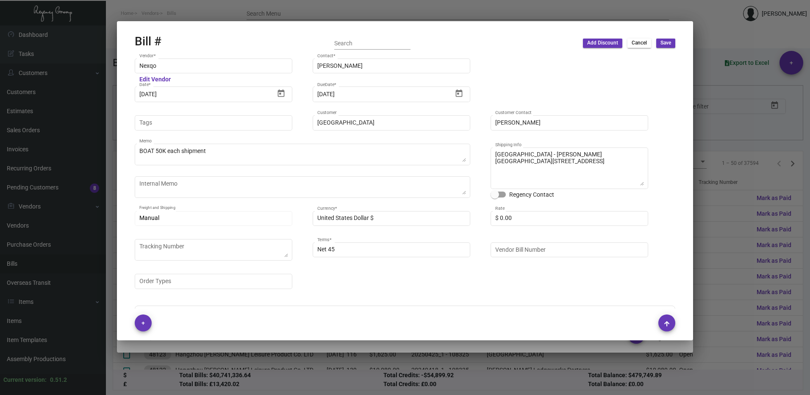
click at [638, 40] on span "Cancel" at bounding box center [638, 42] width 15 height 7
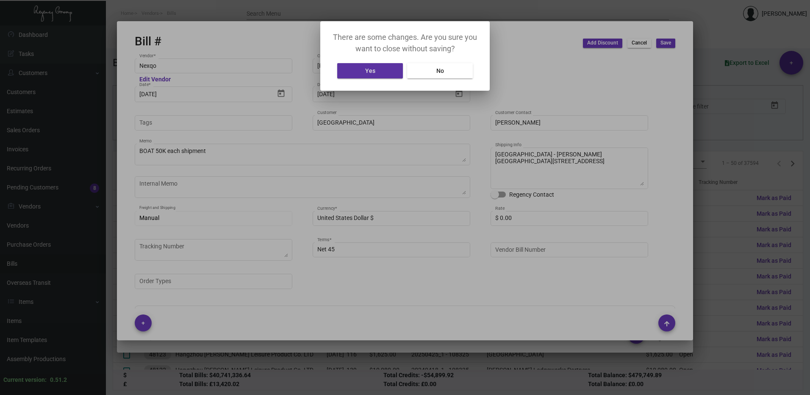
click at [375, 68] on button "Yes" at bounding box center [370, 70] width 66 height 15
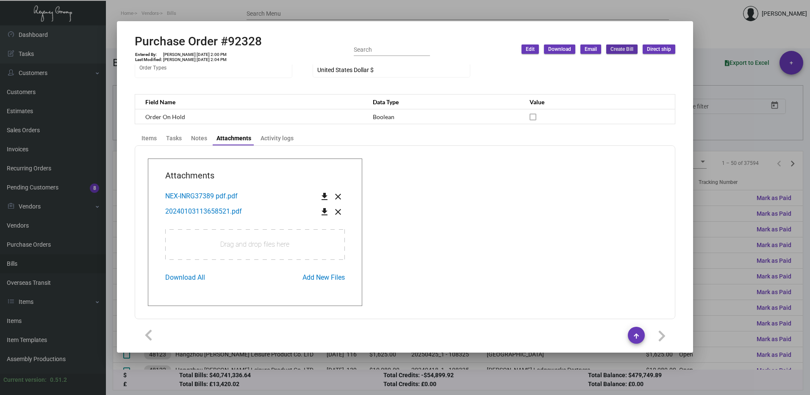
scroll to position [220, 0]
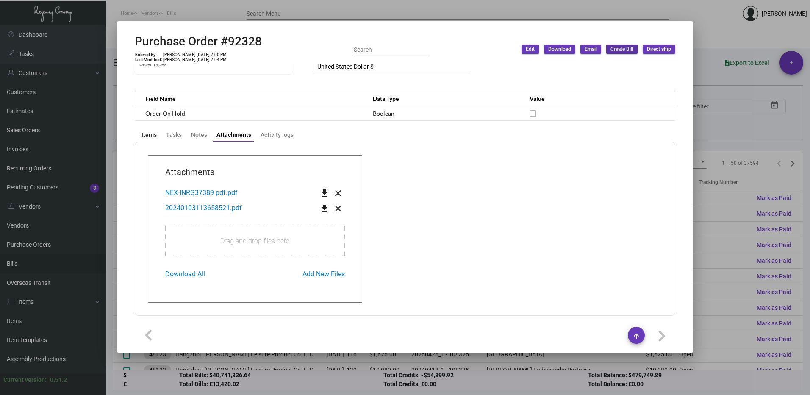
click at [147, 131] on div "Items" at bounding box center [148, 134] width 15 height 9
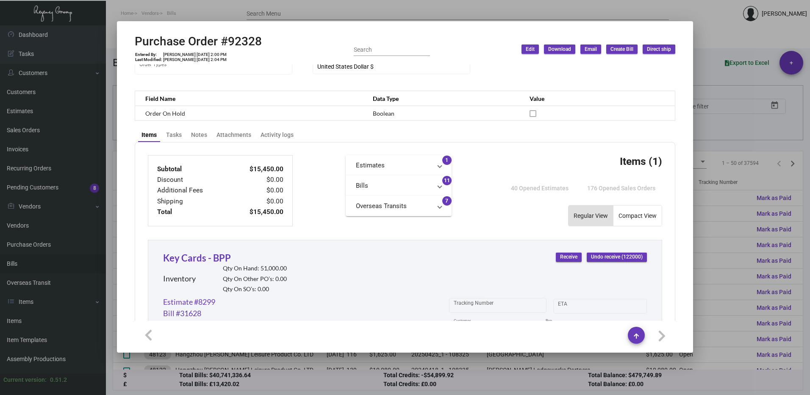
click at [423, 186] on mat-panel-title "Bills" at bounding box center [393, 186] width 75 height 10
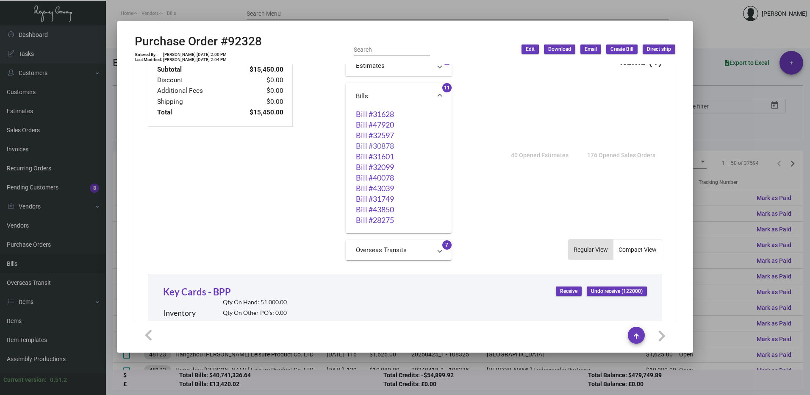
scroll to position [305, 0]
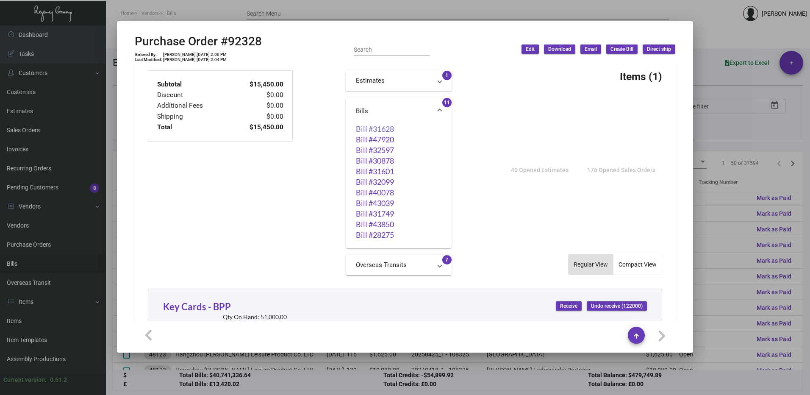
click at [389, 128] on link "Bill #31628" at bounding box center [399, 128] width 86 height 8
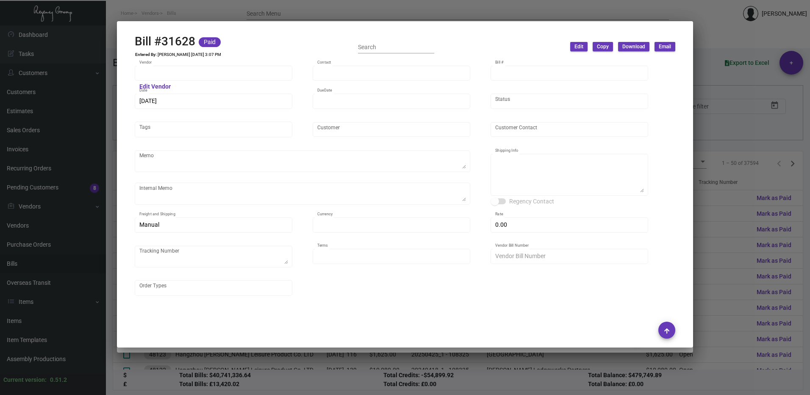
type input "Shifl"
type input "[DEMOGRAPHIC_DATA][PERSON_NAME]"
type input "31628"
type input "[DATE]"
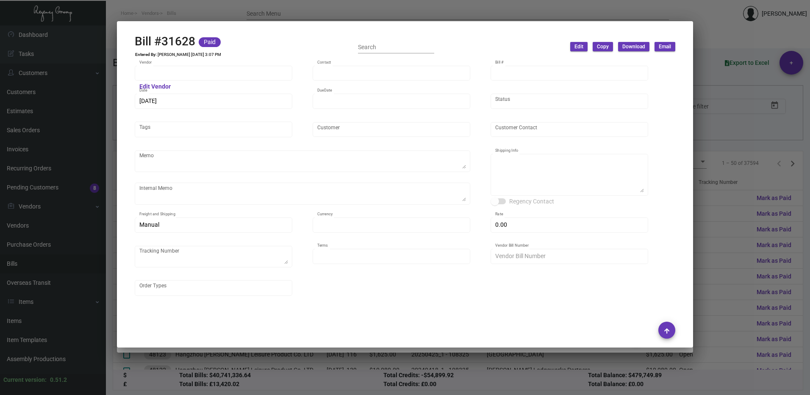
type textarea "Regency Group [STREET_ADDRESS][US_STATE] [PHONE_NUMBER]"
type input "United States Dollar $"
type input "$ 0.00"
type input "COD"
type input "719336-1"
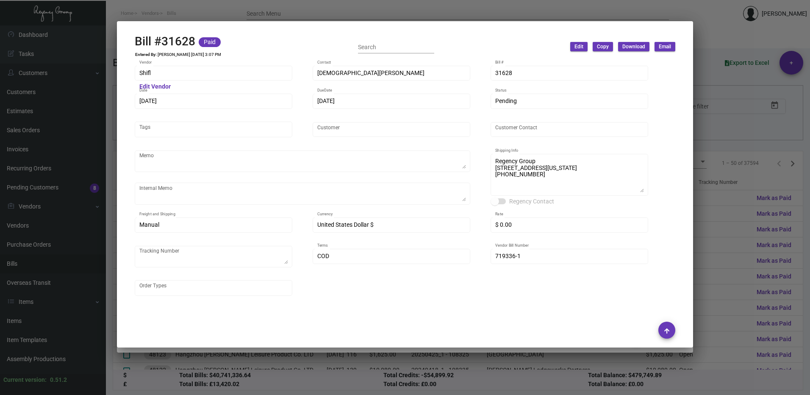
scroll to position [85, 0]
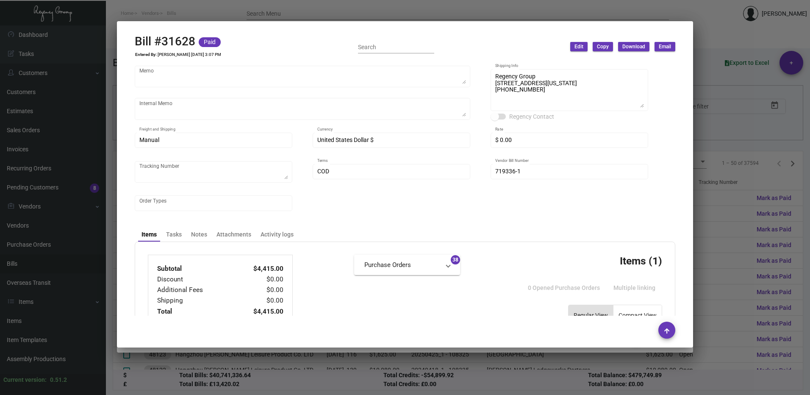
click at [700, 55] on div at bounding box center [405, 197] width 810 height 395
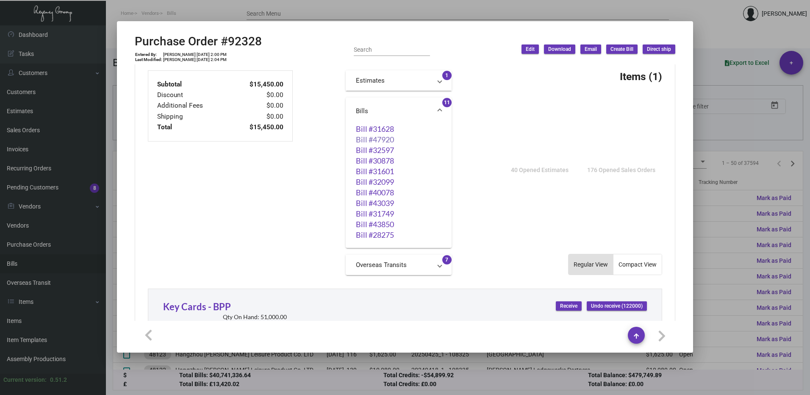
click at [382, 139] on link "Bill #47920" at bounding box center [399, 139] width 86 height 8
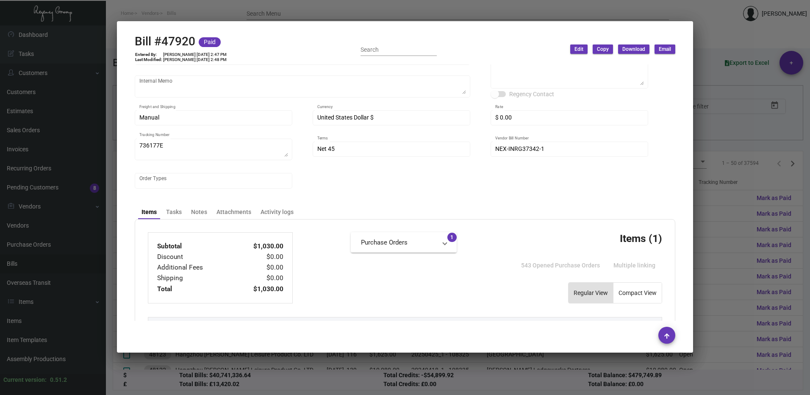
scroll to position [127, 0]
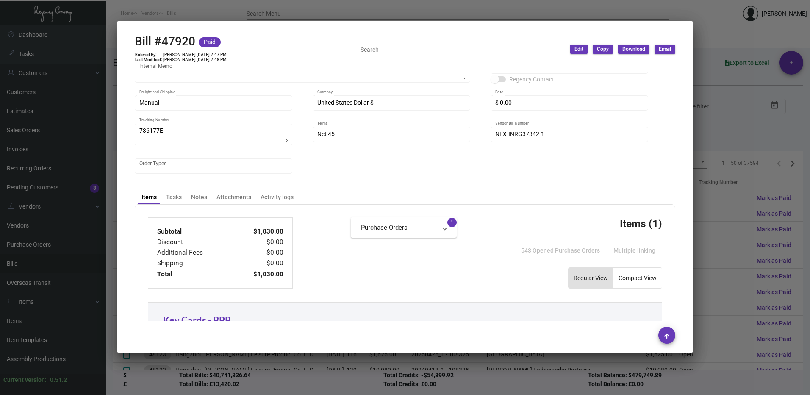
click at [707, 153] on div at bounding box center [405, 197] width 810 height 395
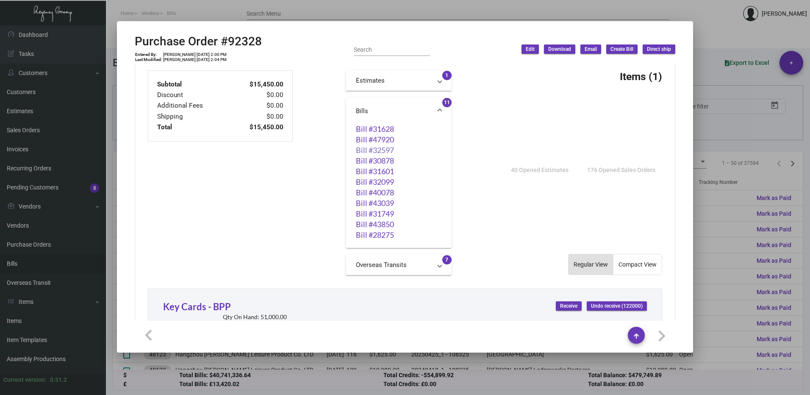
click at [387, 150] on link "Bill #32597" at bounding box center [399, 150] width 86 height 8
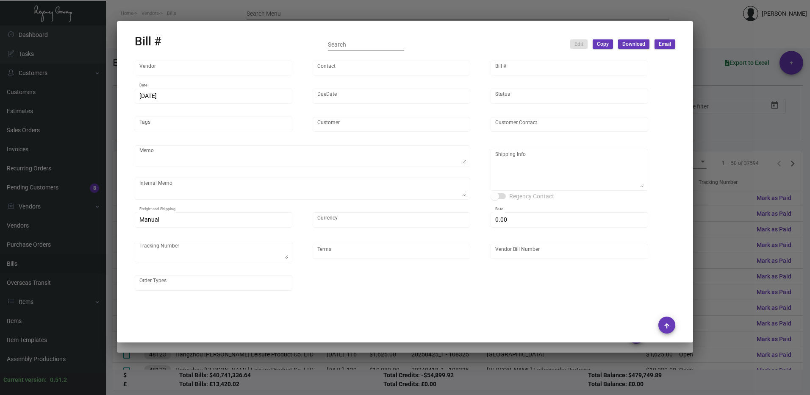
type input "Shifl"
type input "[DEMOGRAPHIC_DATA][PERSON_NAME]"
type input "32597"
type input "[DATE]"
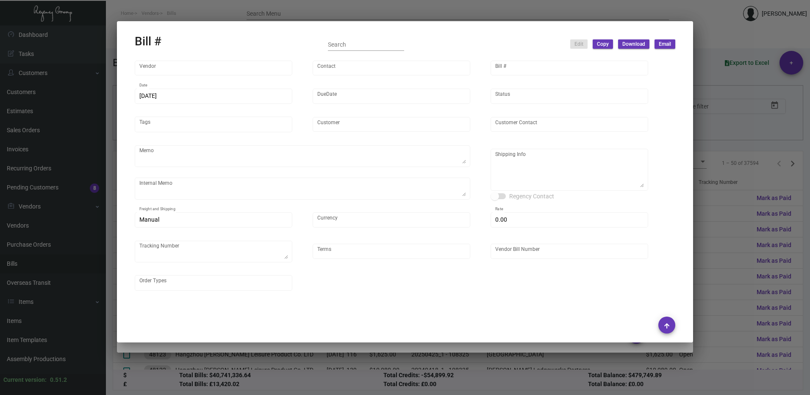
type textarea "Regency Group [STREET_ADDRESS][US_STATE] [PHONE_NUMBER]"
type input "United States Dollar $"
type input "$ 0.00"
type input "COD"
type input "719919-1"
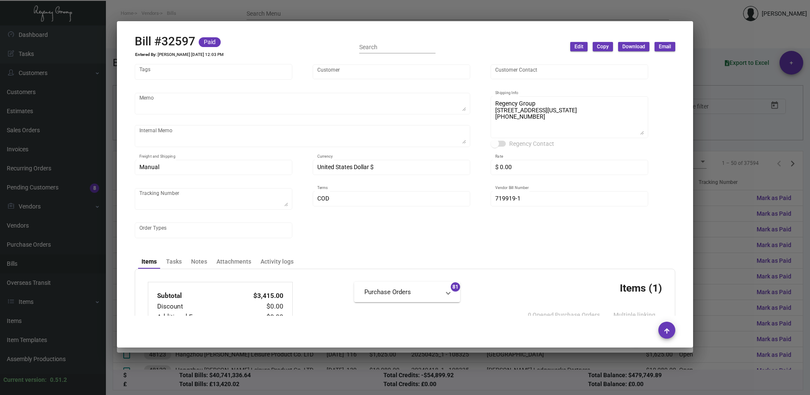
scroll to position [169, 0]
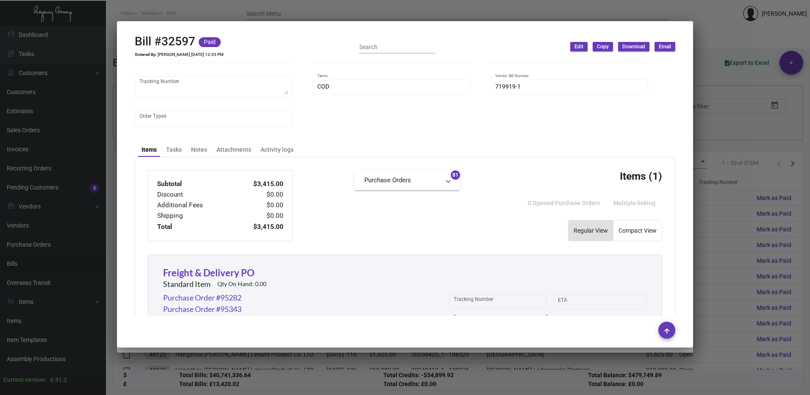
click at [715, 171] on div at bounding box center [405, 197] width 810 height 395
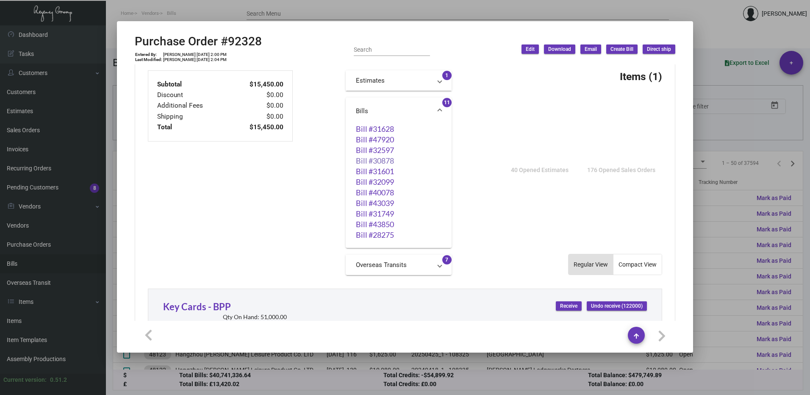
click at [370, 163] on link "Bill #30878" at bounding box center [399, 160] width 86 height 8
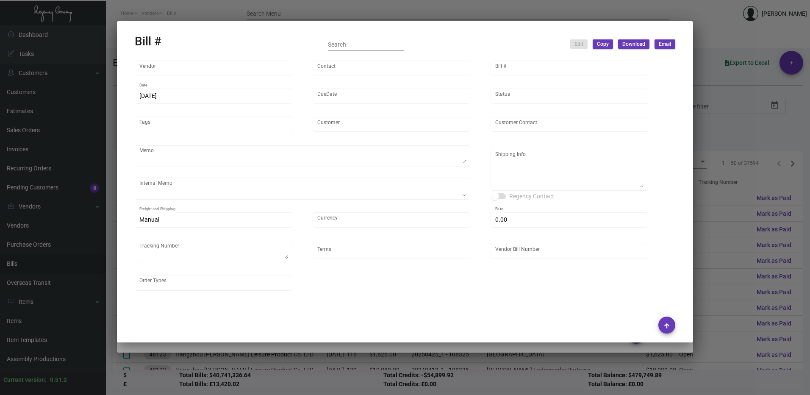
type input "Nexqo"
type input "[PERSON_NAME]"
type input "30878"
type input "[DATE]"
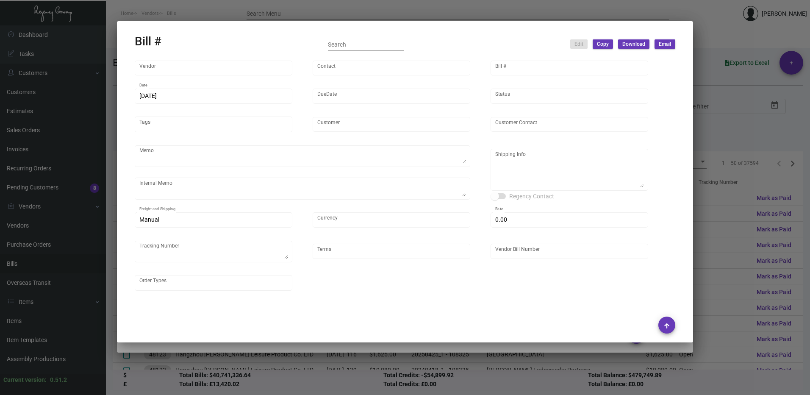
type textarea "Regency Group [STREET_ADDRESS][US_STATE] [PHONE_NUMBER]"
type input "United States Dollar $"
type input "$ 0.00"
type input "Net 45"
type input "NEX-INRG37175-1"
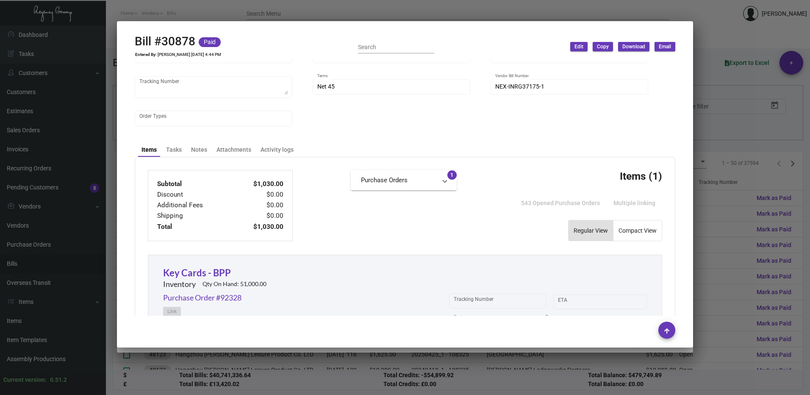
click at [722, 127] on div at bounding box center [405, 197] width 810 height 395
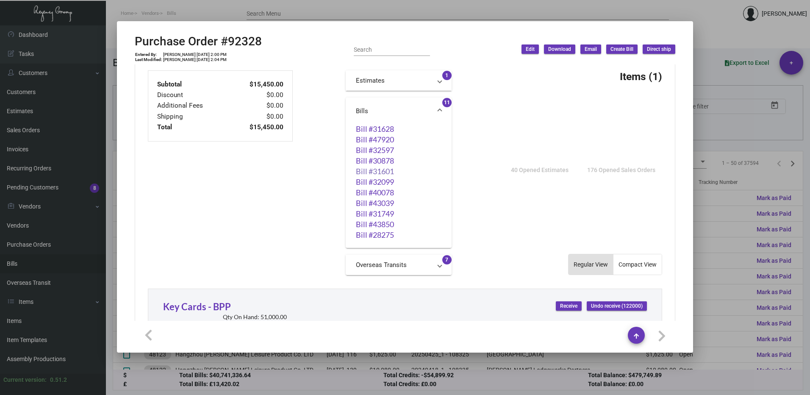
click at [389, 170] on link "Bill #31601" at bounding box center [399, 171] width 86 height 8
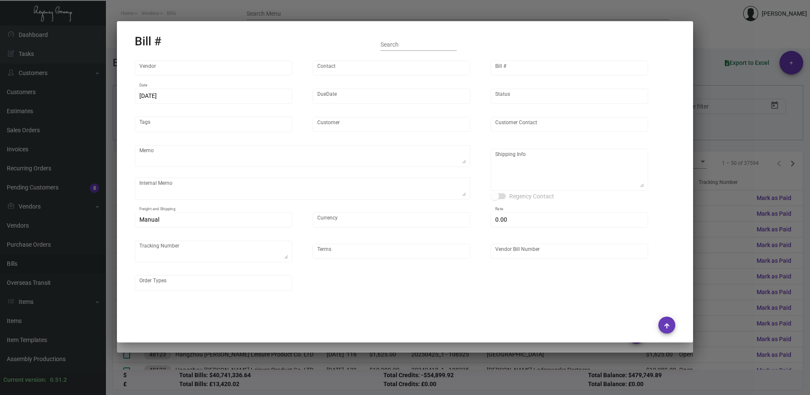
type input "Shifl"
type input "[DEMOGRAPHIC_DATA][PERSON_NAME]"
type input "31601"
type input "[DATE]"
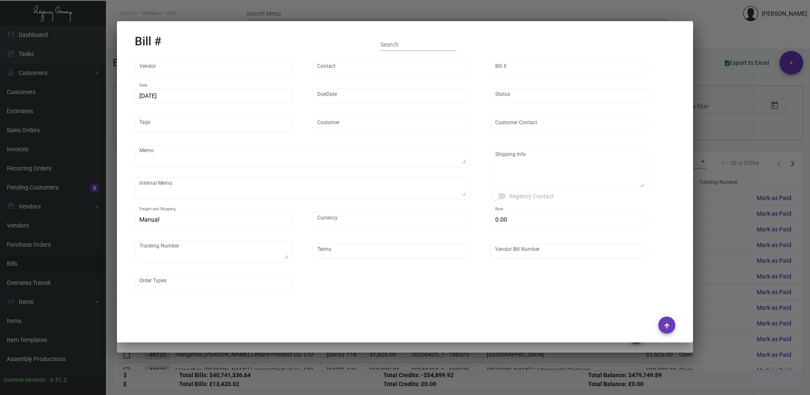
type textarea "PO # associated with the Freight. 91782 92024 91153 92401 92502 92471 90526 910…"
type textarea "Regency Group [STREET_ADDRESS][US_STATE] [PHONE_NUMBER]"
type input "United States Dollar $"
type input "$ 0.00"
type input "COD"
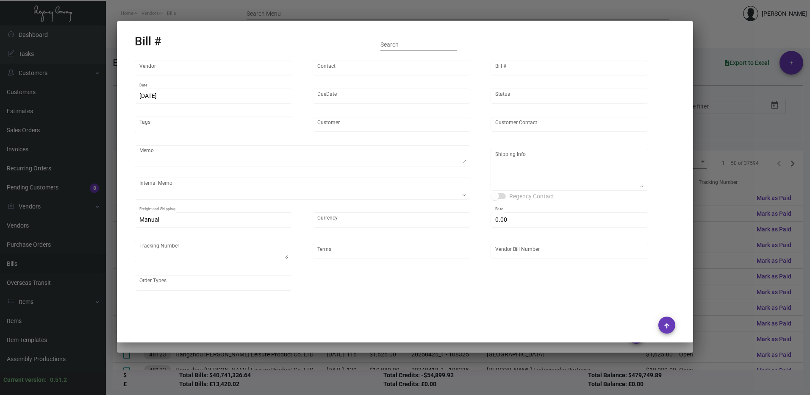
type input "717651-1"
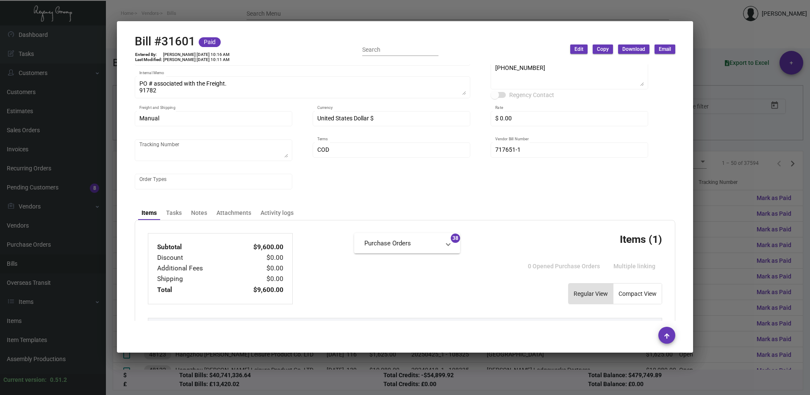
scroll to position [127, 0]
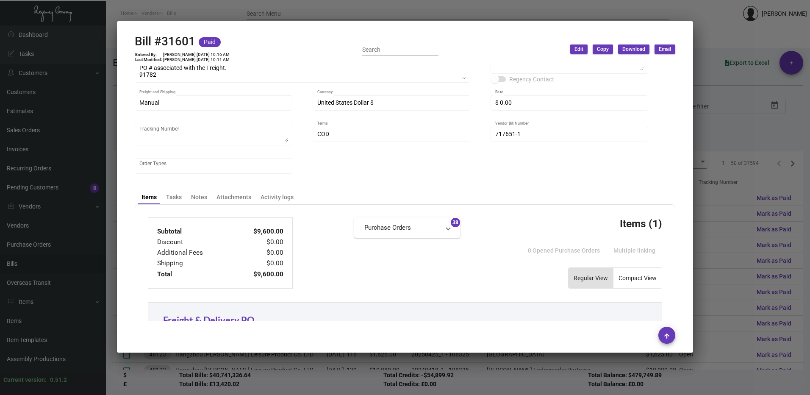
click at [723, 154] on div at bounding box center [405, 197] width 810 height 395
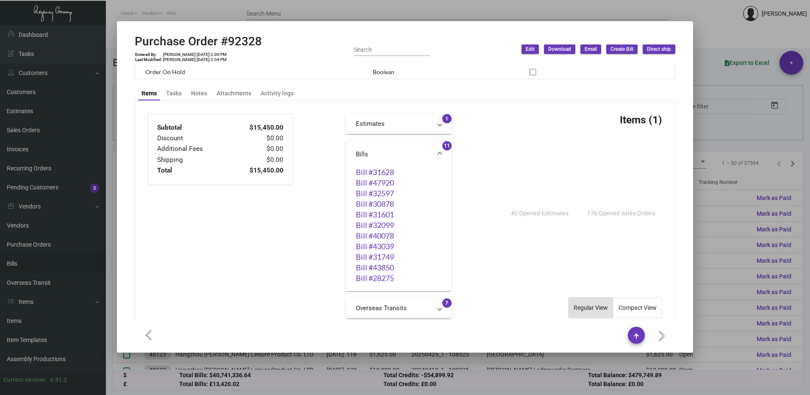
scroll to position [263, 0]
click at [269, 213] on transaction-totals "Subtotal $15,450.00 Discount $0.00 Additional Fees $0.00 Shipping $0.00 Total $…" at bounding box center [220, 215] width 145 height 205
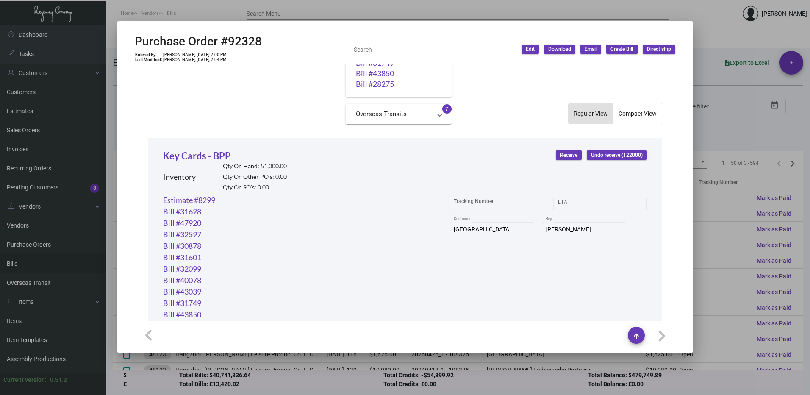
scroll to position [474, 0]
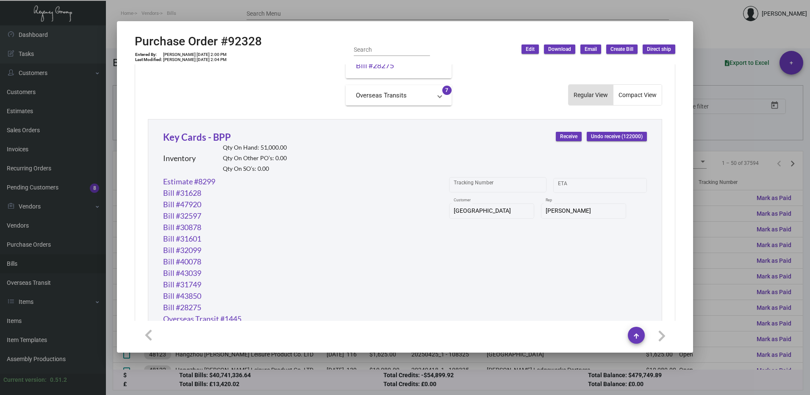
click at [441, 92] on mat-expansion-panel-header "Overseas Transits" at bounding box center [399, 95] width 106 height 20
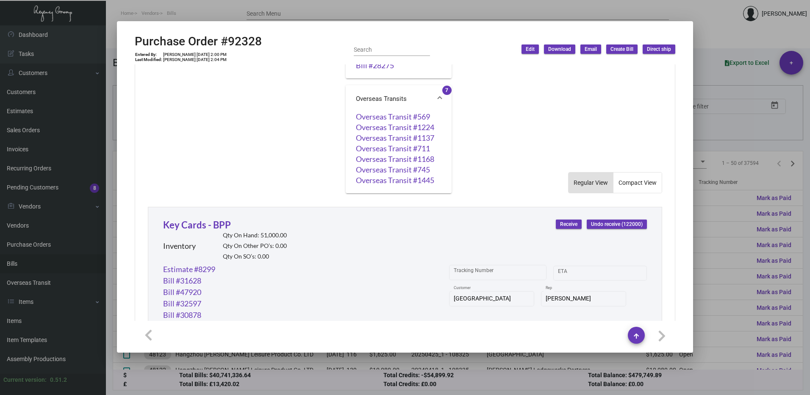
click at [441, 92] on mat-expansion-panel-header "Overseas Transits" at bounding box center [399, 98] width 106 height 27
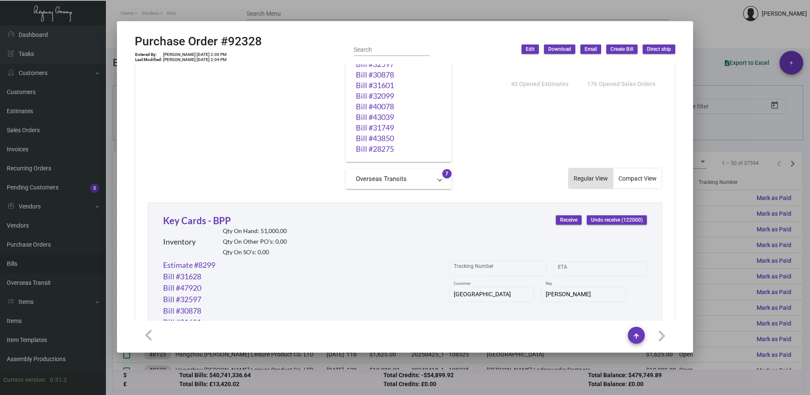
scroll to position [390, 0]
click at [619, 49] on span "Create Bill" at bounding box center [621, 49] width 23 height 7
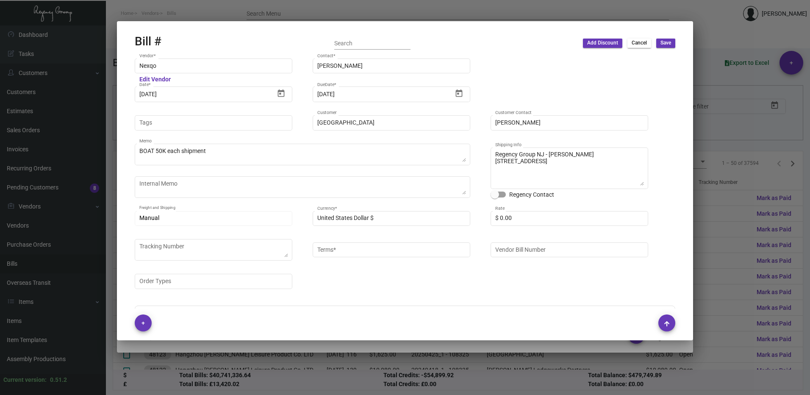
type input "Net 45"
type input "[PERSON_NAME]"
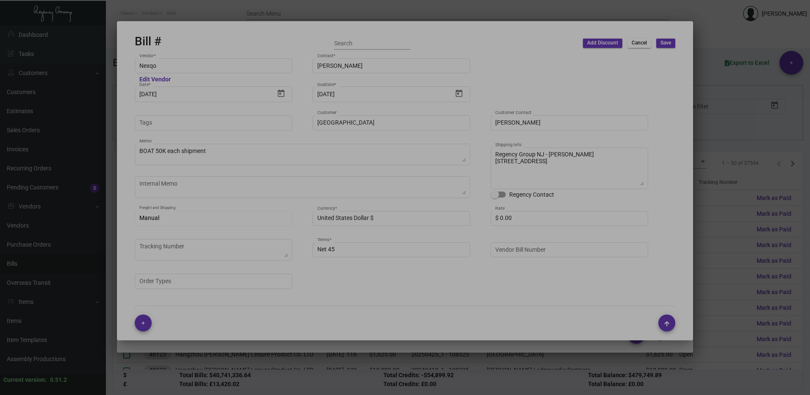
type textarea "[GEOGRAPHIC_DATA] - [PERSON_NAME][GEOGRAPHIC_DATA][STREET_ADDRESS]"
type input "Nexqo"
type input "[PERSON_NAME]"
type input "92328"
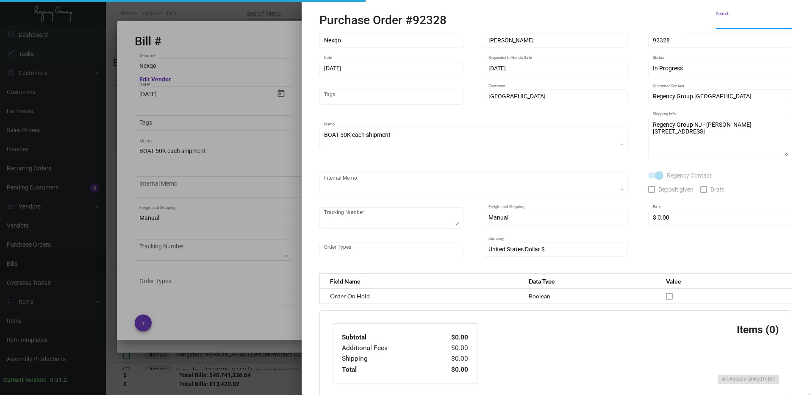
scroll to position [7, 0]
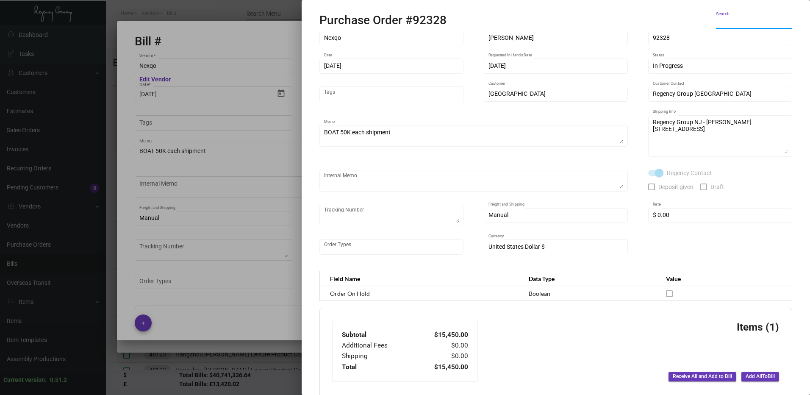
click at [765, 376] on span "Add All To Bill" at bounding box center [759, 376] width 29 height 7
click at [220, 200] on div at bounding box center [405, 197] width 810 height 395
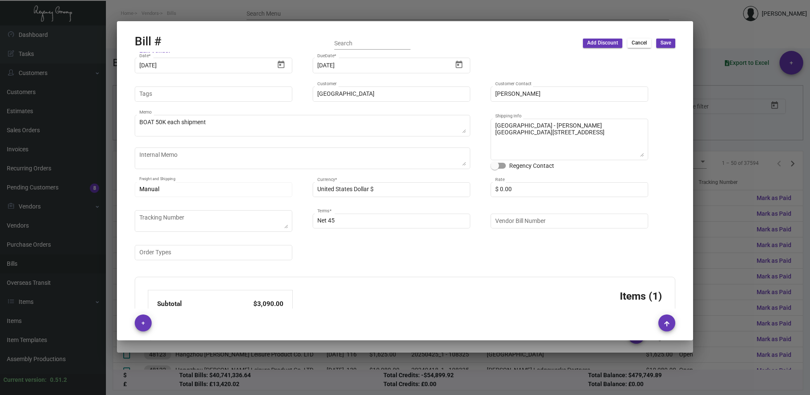
scroll to position [0, 0]
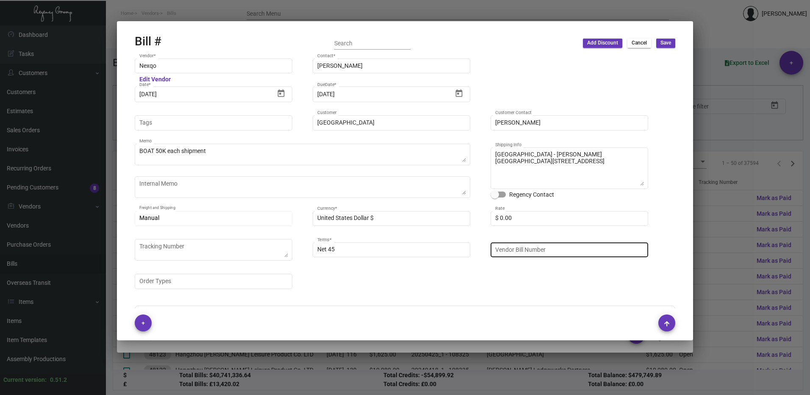
click at [545, 246] on input "Vendor Bill Number" at bounding box center [569, 249] width 149 height 7
paste input "NEX-INRG37389-1"
click at [550, 249] on input "NEX-INRG37389-1 - P92328" at bounding box center [569, 249] width 149 height 7
click at [588, 77] on div "Nexqo Vendor * Edit Vendor [PERSON_NAME] Contact * [DATE] Date * [DATE] DueDate…" at bounding box center [405, 177] width 540 height 241
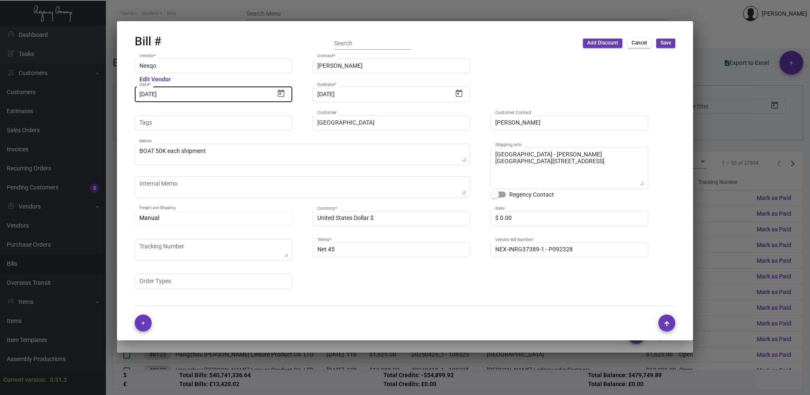
click at [180, 94] on input "[DATE]" at bounding box center [206, 94] width 135 height 7
click at [280, 92] on icon "Open calendar" at bounding box center [281, 93] width 9 height 9
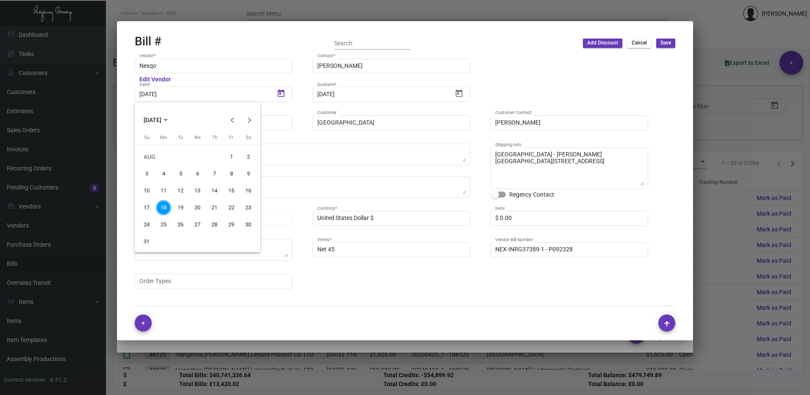
click at [249, 171] on div "9" at bounding box center [248, 173] width 15 height 15
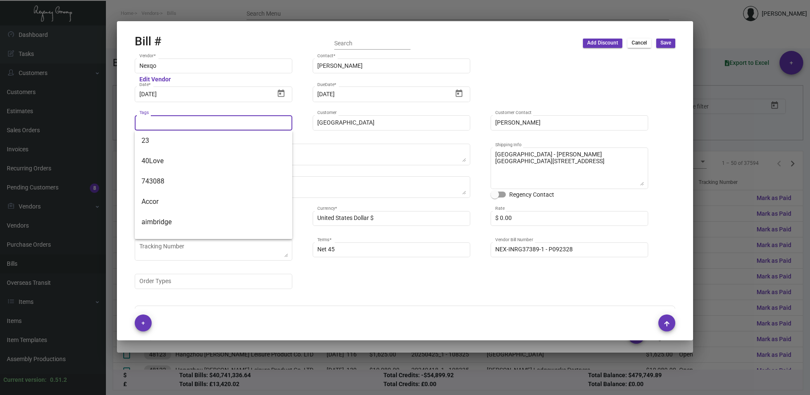
click at [158, 122] on input "Tags" at bounding box center [213, 122] width 149 height 7
click at [173, 179] on span "743088" at bounding box center [213, 181] width 144 height 20
click at [668, 43] on span "Save" at bounding box center [665, 42] width 11 height 7
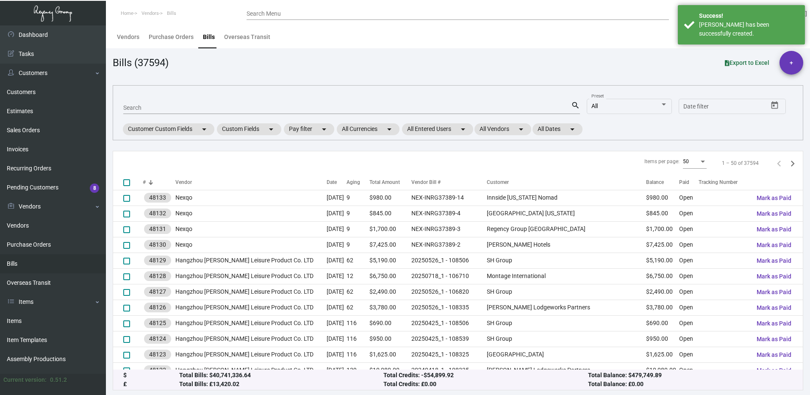
click at [174, 105] on input "Search" at bounding box center [347, 108] width 448 height 7
